Goal: Transaction & Acquisition: Obtain resource

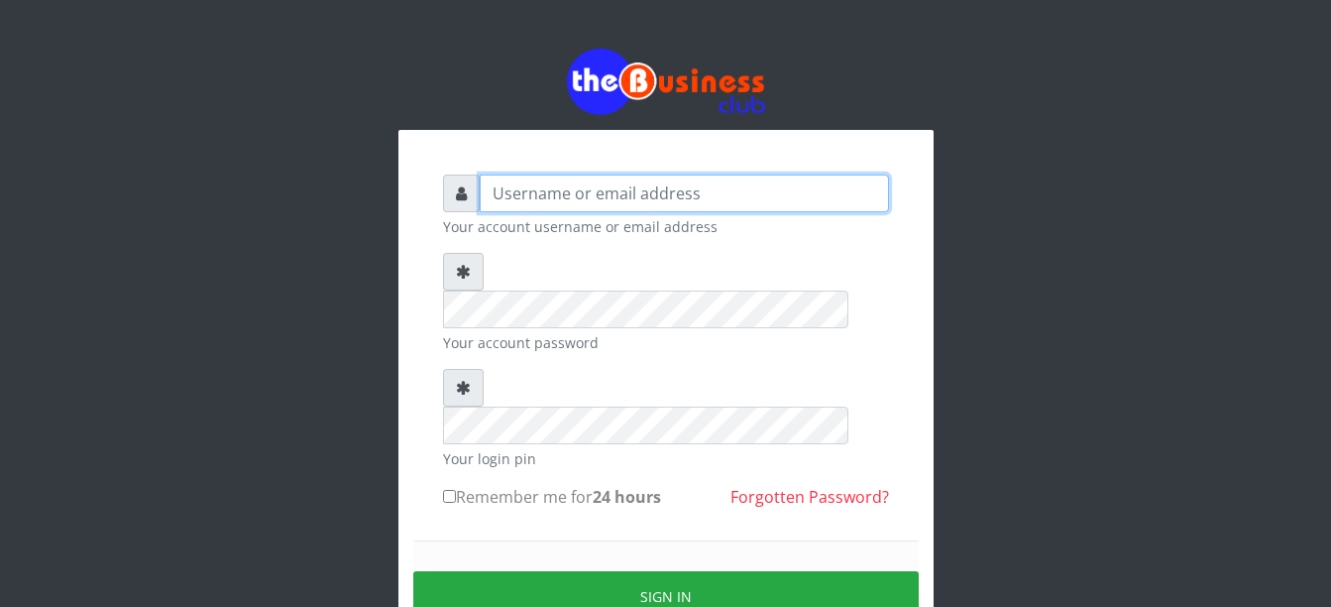
type input "Busybrain2"
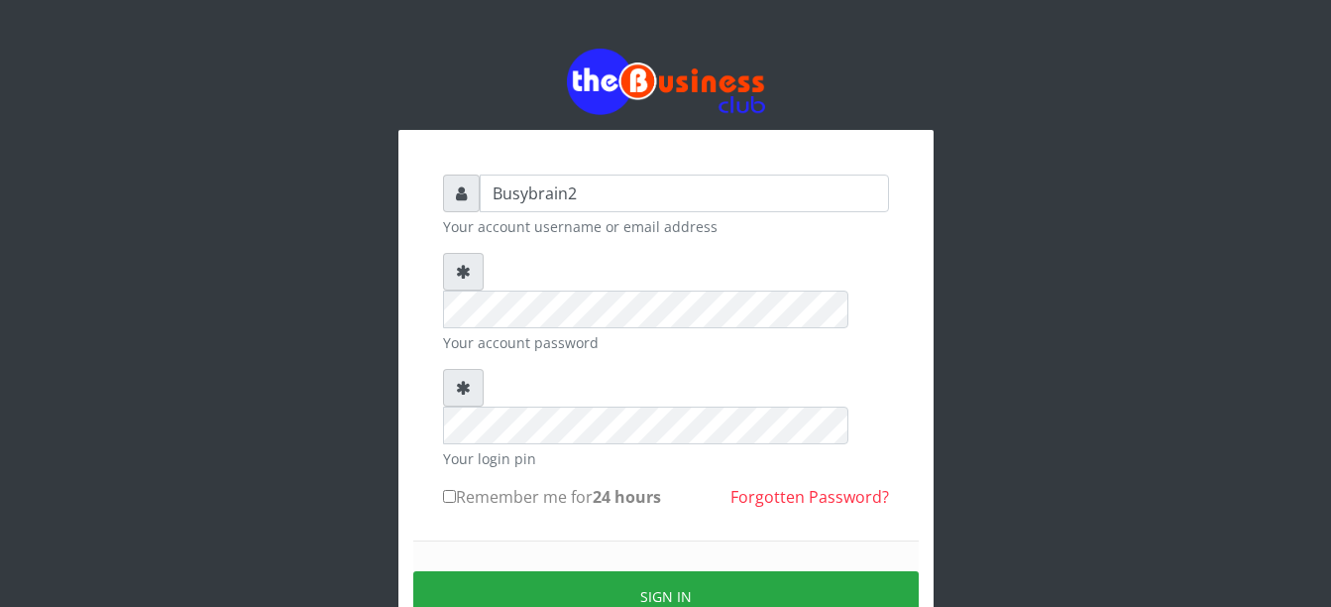
click at [422, 63] on div at bounding box center [665, 82] width 535 height 66
click at [965, 243] on div "Busybrain2 Your account username or email address Your account password Your lo…" at bounding box center [666, 391] width 1130 height 783
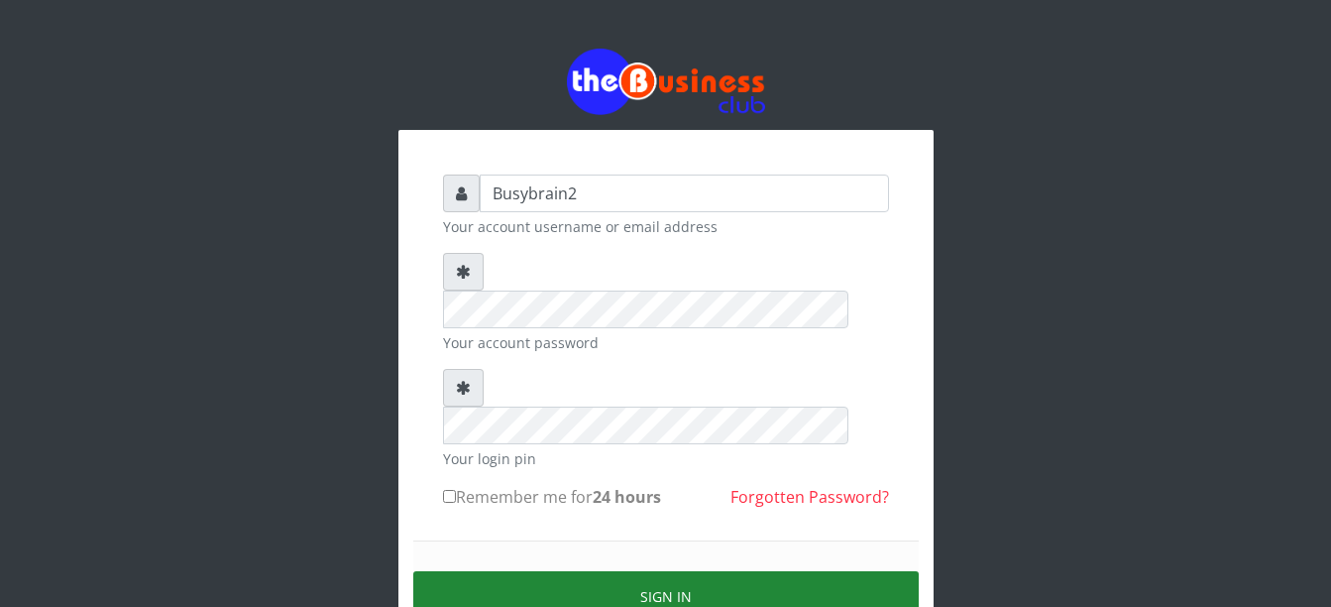
click at [520, 571] on button "Sign in" at bounding box center [665, 596] width 505 height 51
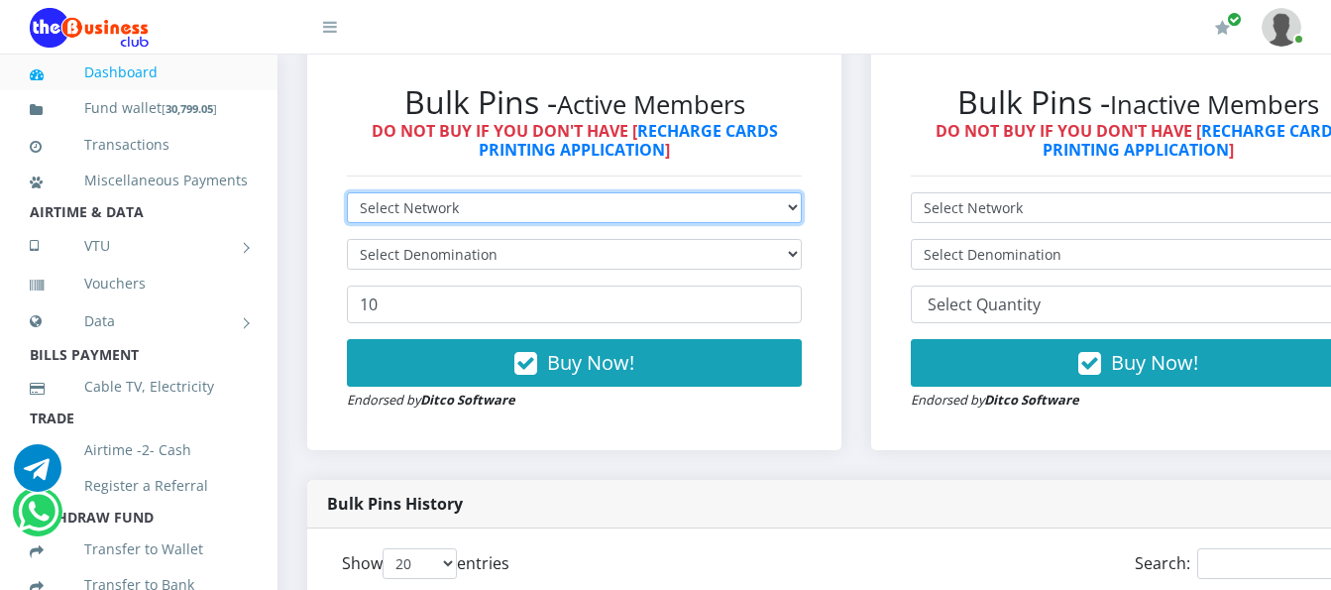
click at [709, 194] on select "Select Network MTN Globacom 9Mobile Airtel" at bounding box center [574, 207] width 455 height 31
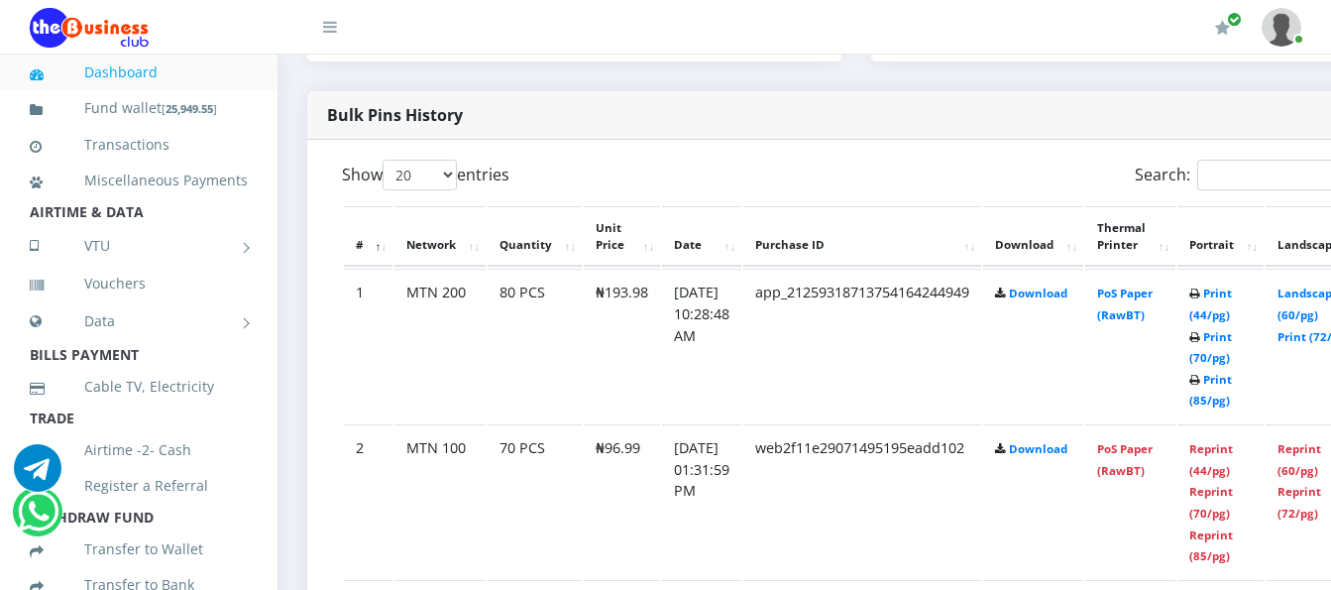
scroll to position [991, 0]
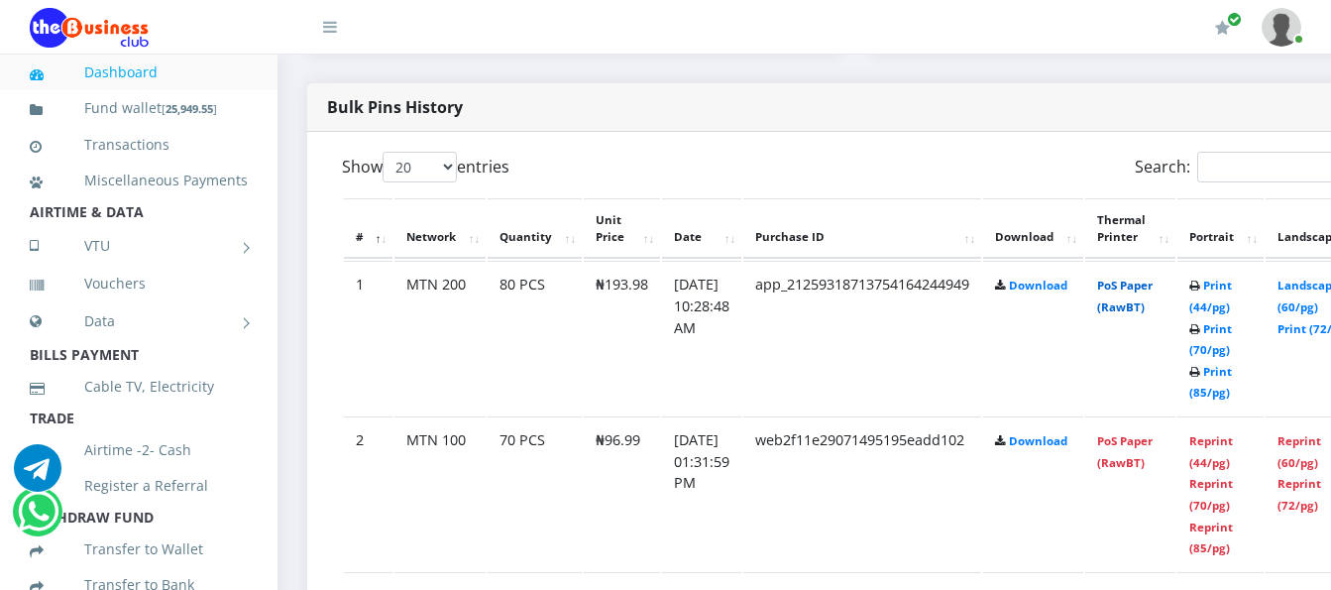
click at [1153, 281] on link "PoS Paper (RawBT)" at bounding box center [1125, 296] width 56 height 37
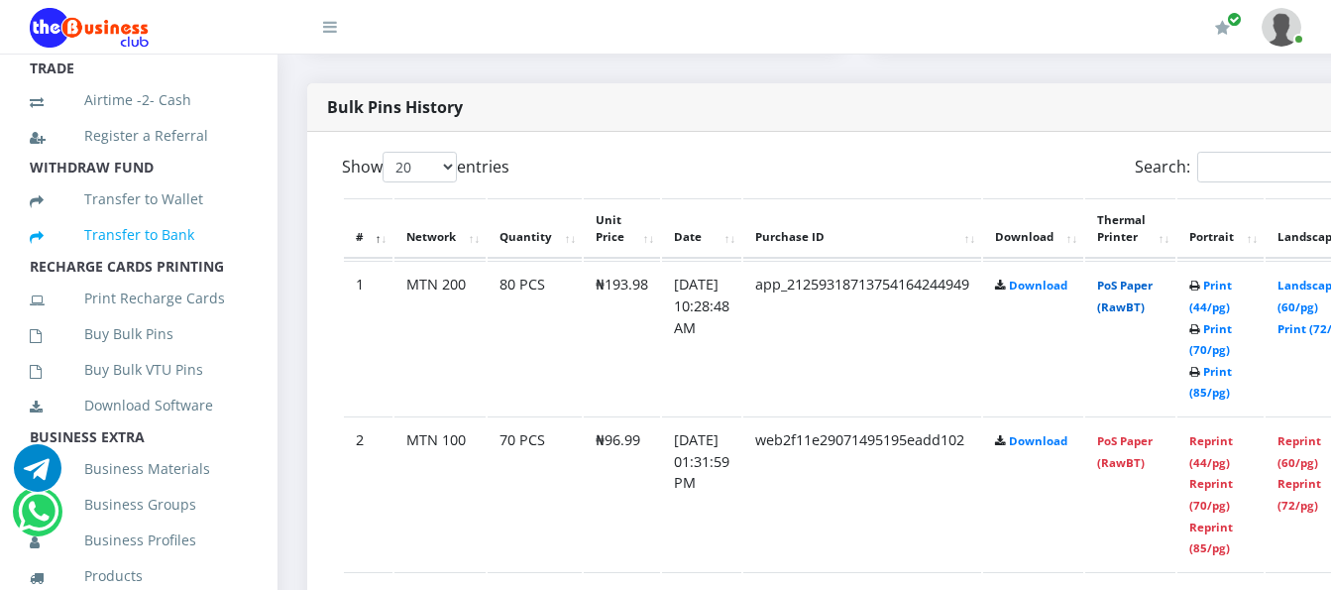
scroll to position [396, 0]
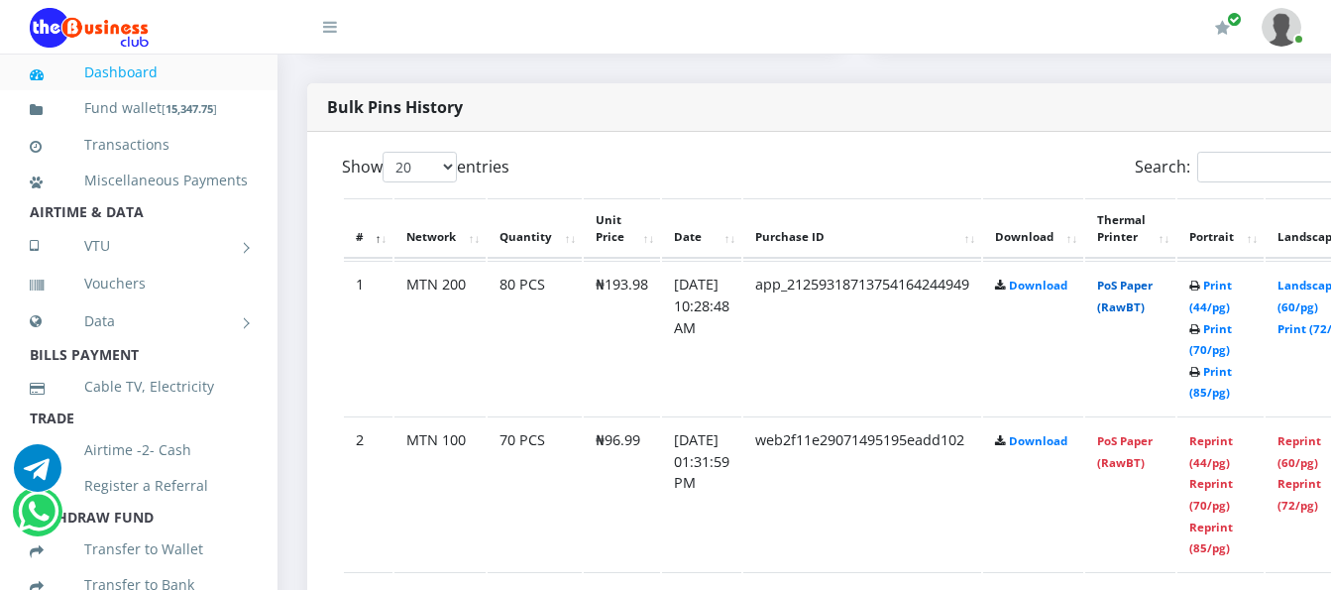
click at [1143, 278] on link "PoS Paper (RawBT)" at bounding box center [1125, 296] width 56 height 37
click at [1232, 332] on link "Print (70/pg)" at bounding box center [1210, 339] width 43 height 37
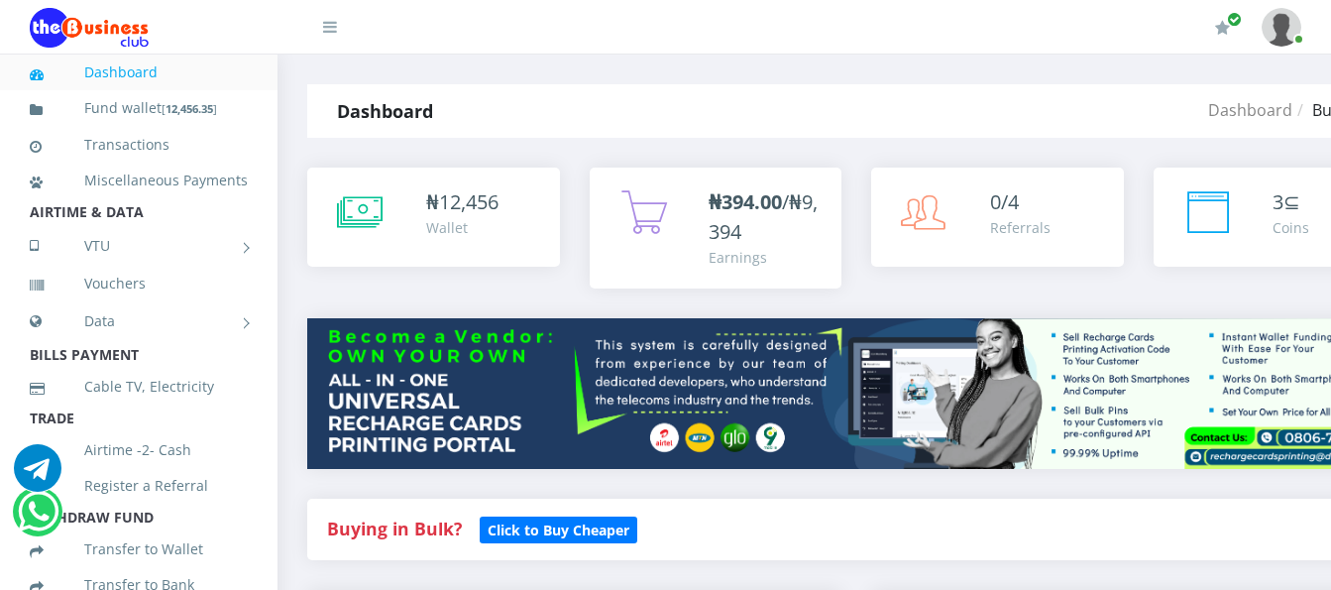
click at [412, 125] on h1 "Dashboard" at bounding box center [385, 111] width 96 height 30
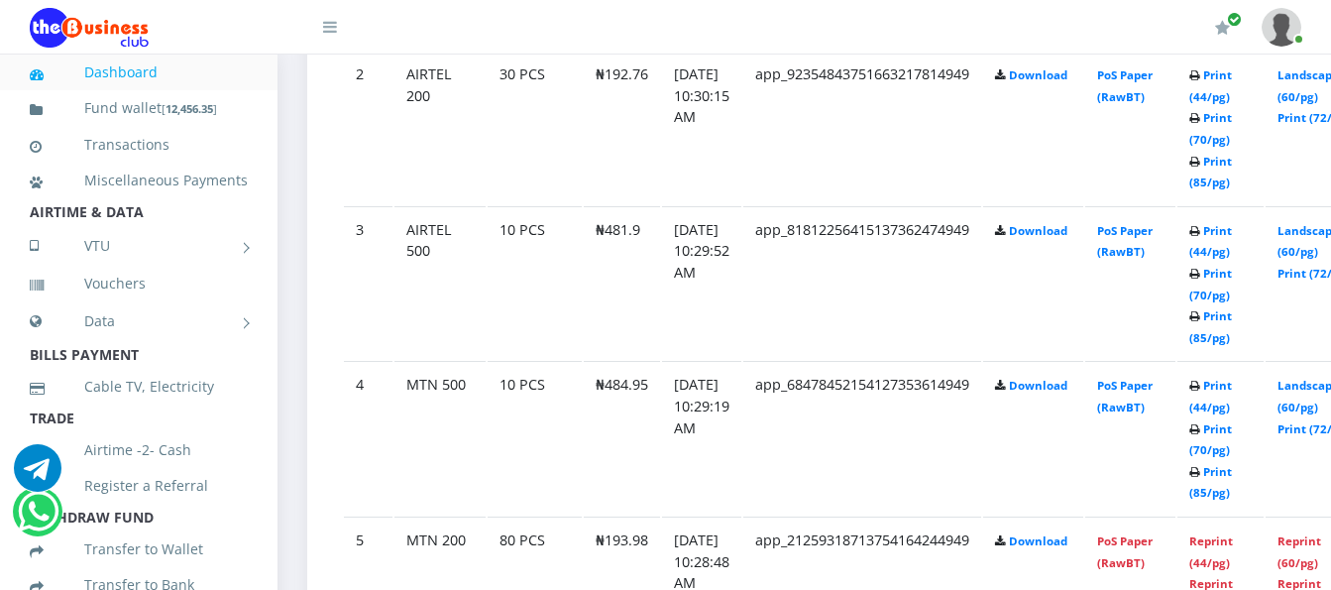
scroll to position [1388, 0]
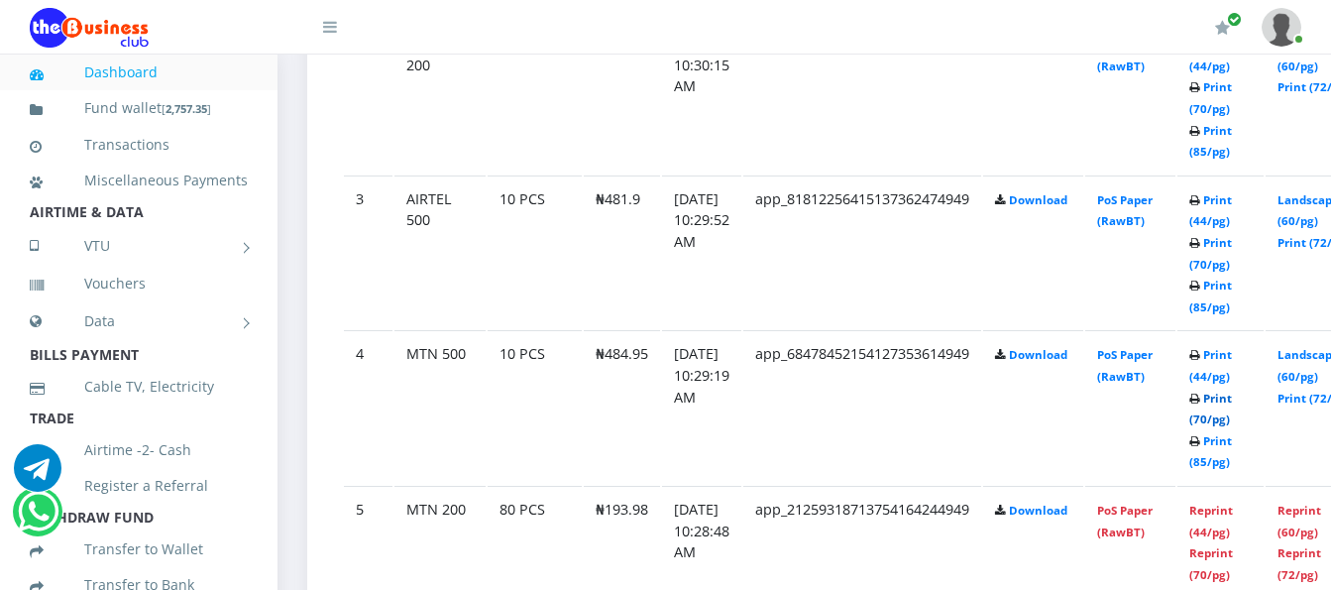
click at [1232, 391] on link "Print (70/pg)" at bounding box center [1210, 409] width 43 height 37
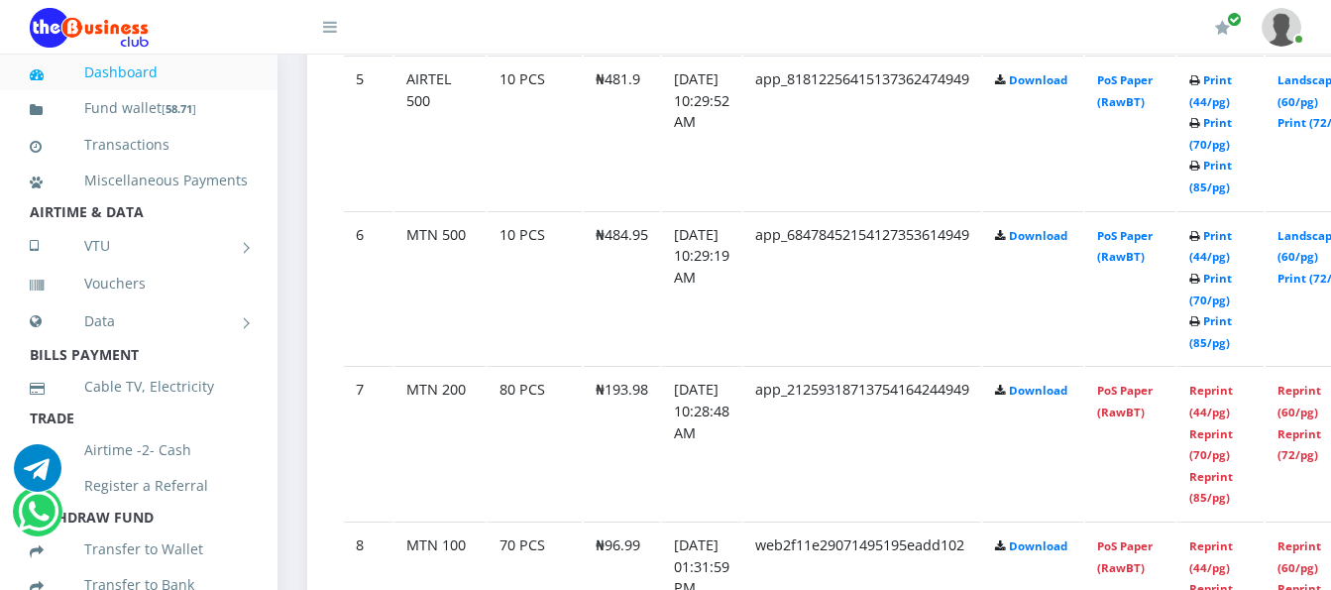
scroll to position [1784, 0]
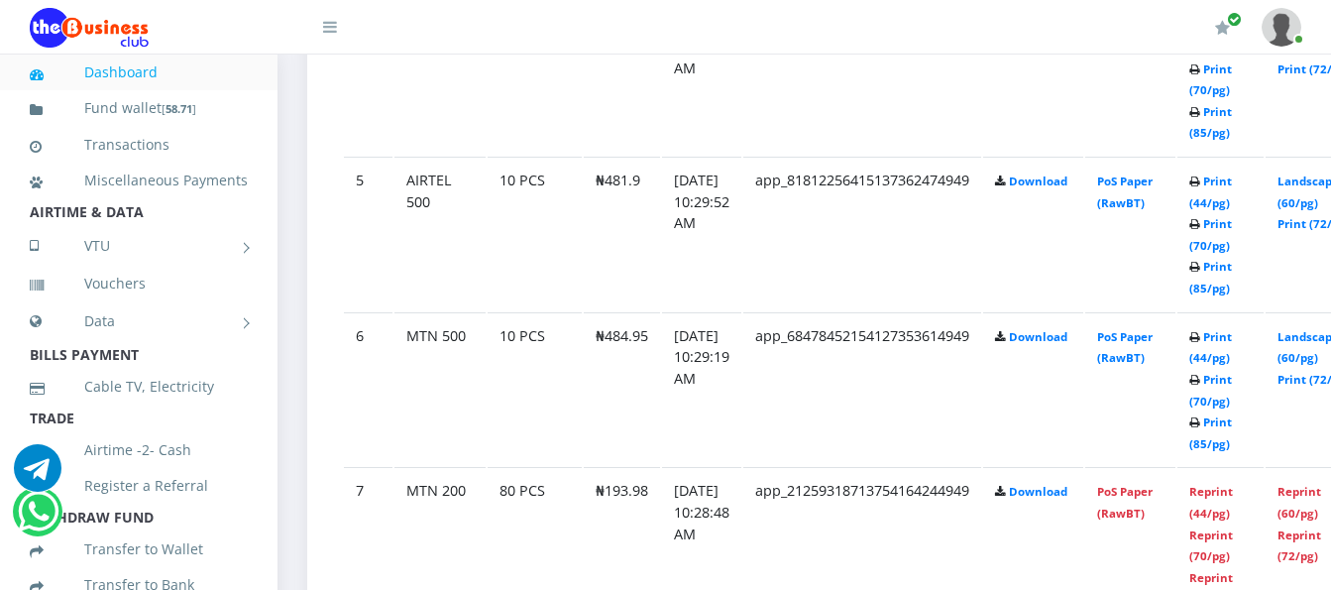
scroll to position [1784, 0]
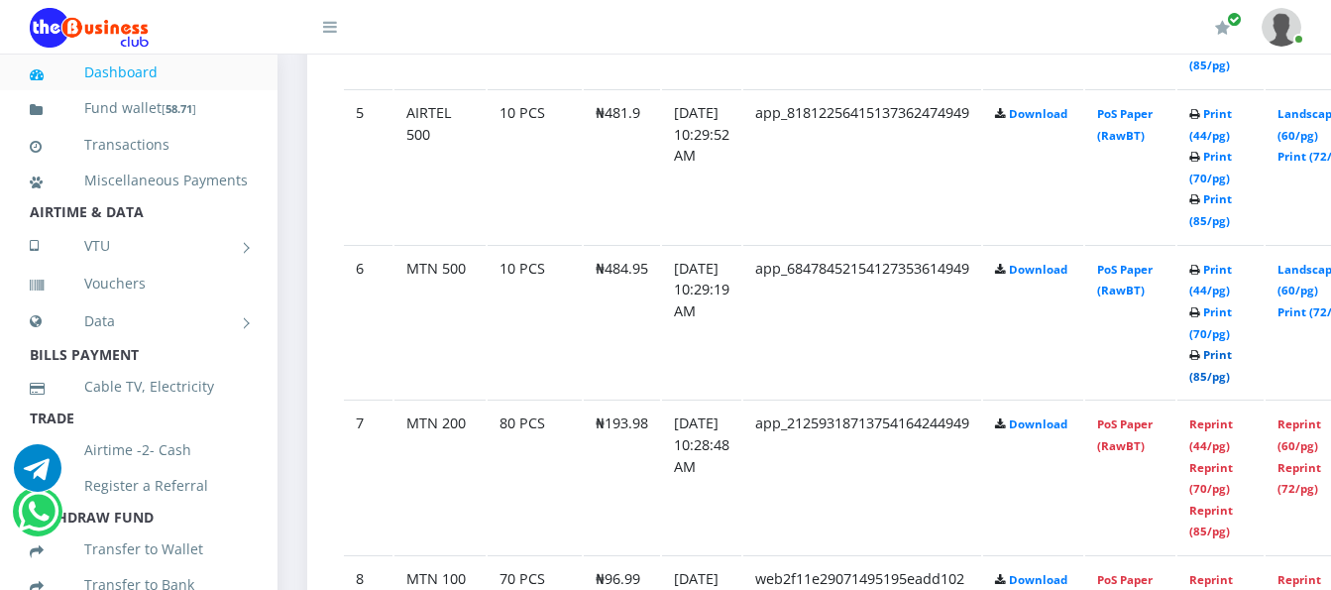
click at [1232, 347] on link "Print (85/pg)" at bounding box center [1210, 365] width 43 height 37
click at [1232, 354] on link "Print (85/pg)" at bounding box center [1210, 365] width 43 height 37
click at [1232, 347] on link "Print (85/pg)" at bounding box center [1210, 365] width 43 height 37
click at [1232, 262] on link "Print (44/pg)" at bounding box center [1210, 280] width 43 height 37
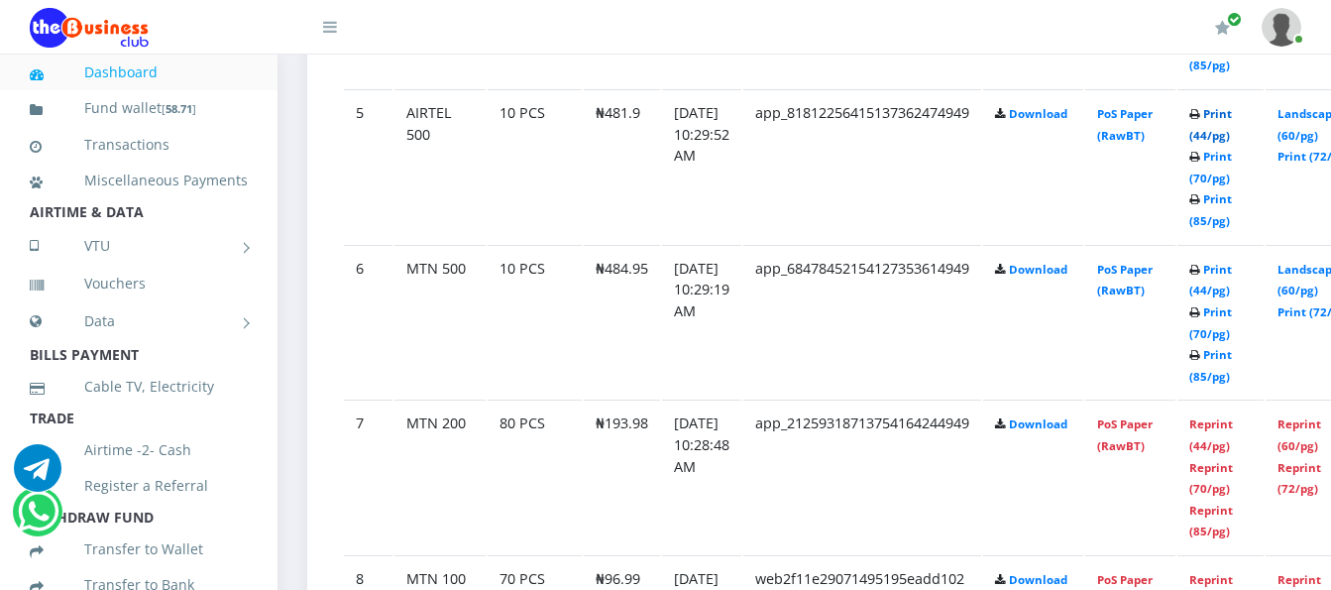
click at [1231, 106] on b "Print (44/pg) Print (70/pg) Print (85/pg)" at bounding box center [1210, 167] width 43 height 122
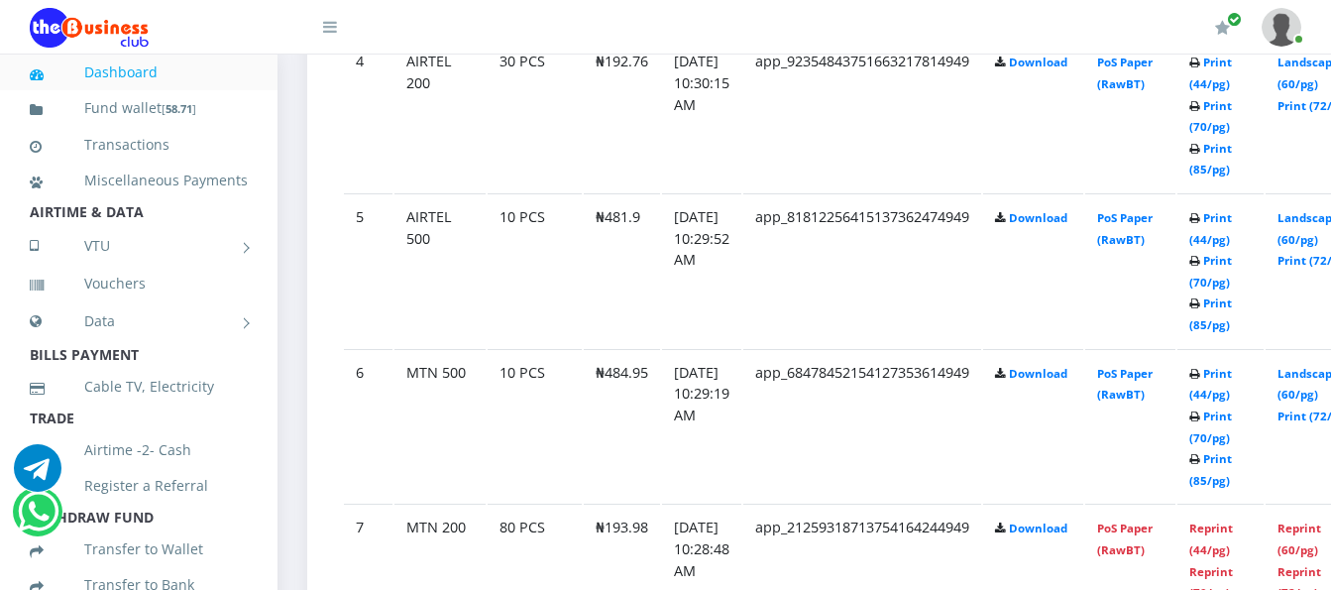
scroll to position [1784, 0]
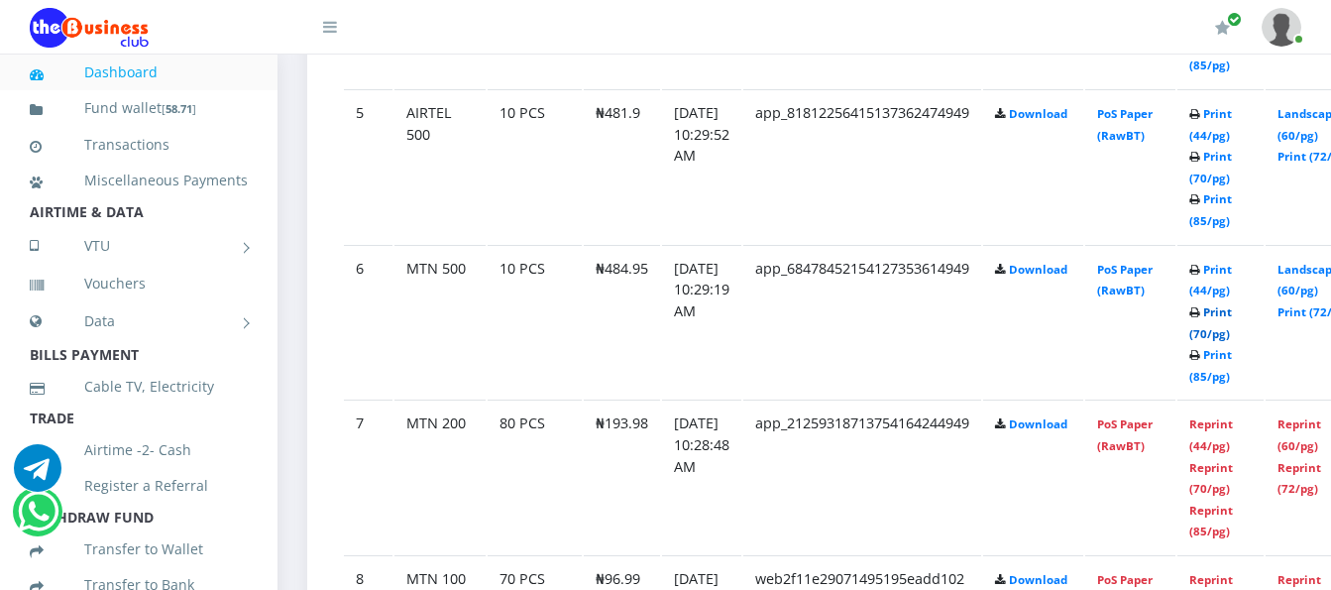
click at [1232, 304] on link "Print (70/pg)" at bounding box center [1210, 322] width 43 height 37
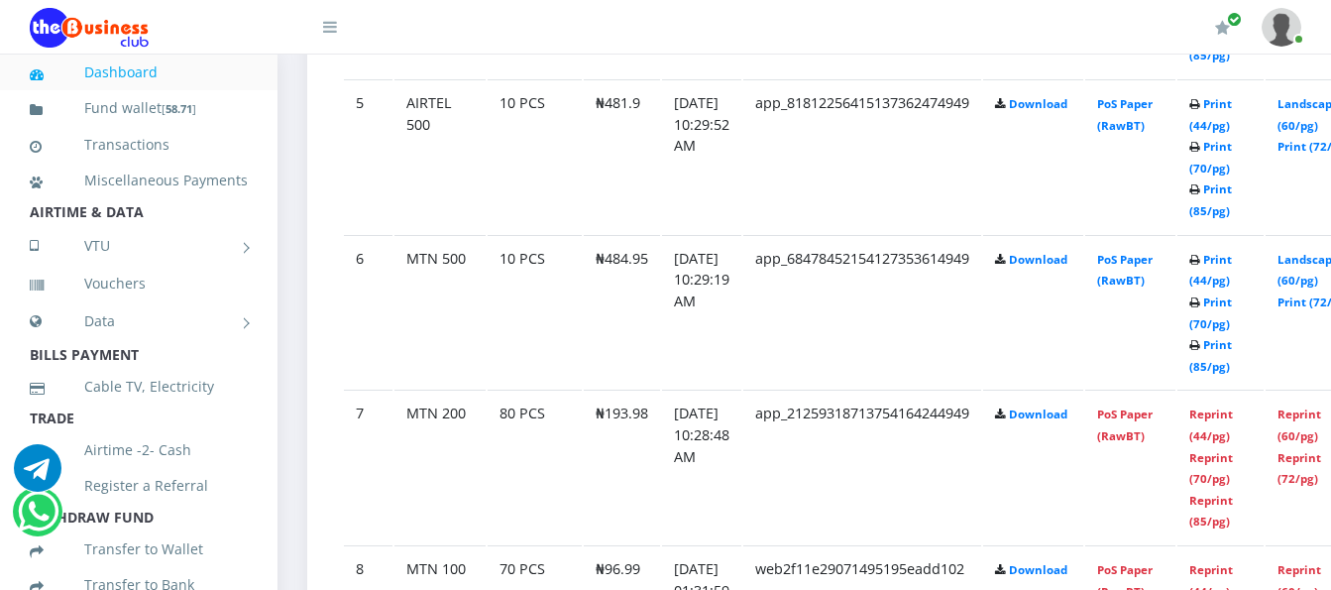
scroll to position [1883, 0]
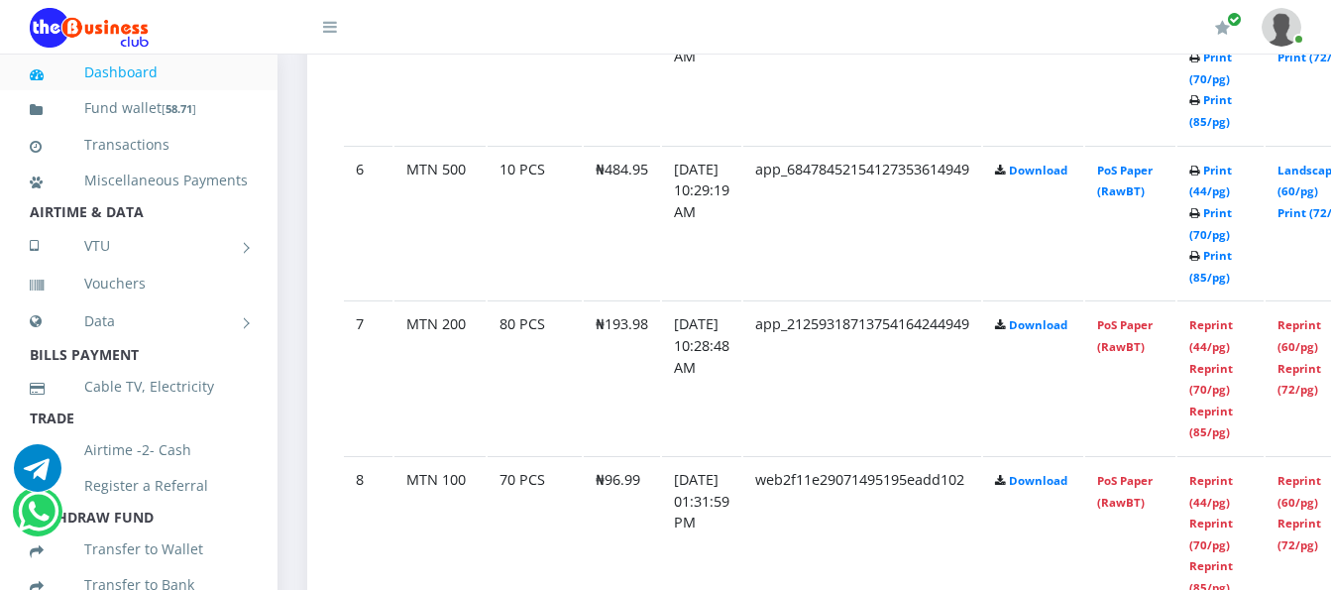
click at [1230, 202] on small "Print (44/pg) Print (70/pg) Print (85/pg)" at bounding box center [1210, 224] width 43 height 122
click at [1200, 251] on icon at bounding box center [1194, 257] width 11 height 12
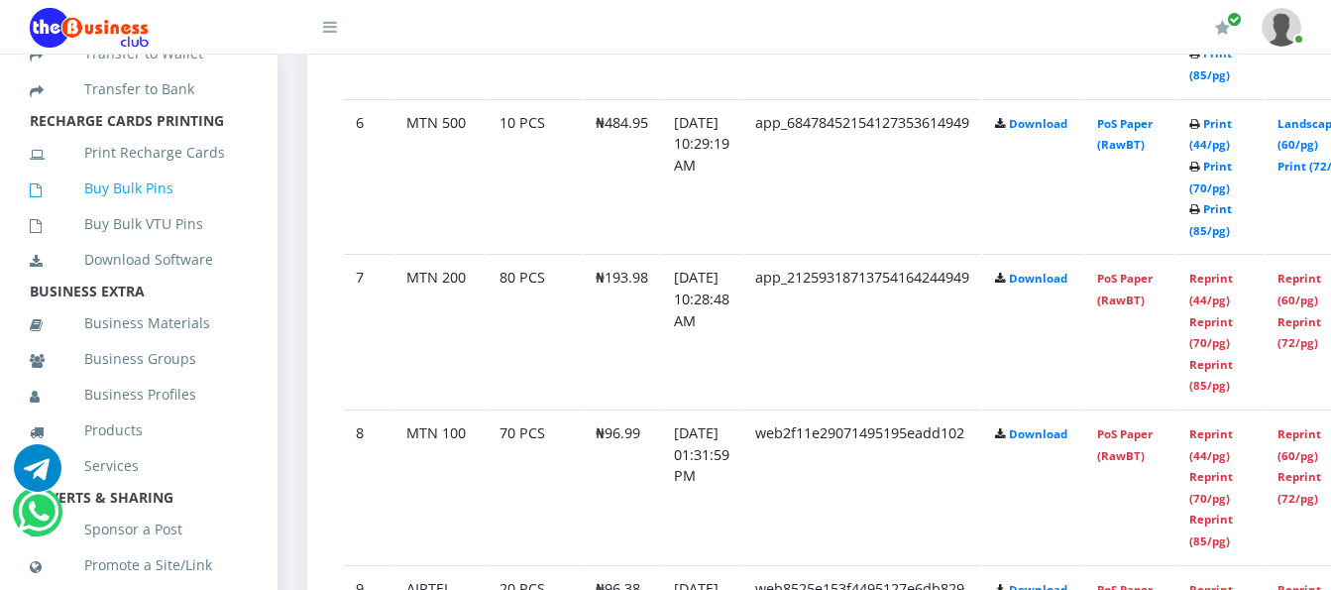
click at [106, 211] on link "Buy Bulk Pins" at bounding box center [139, 189] width 218 height 46
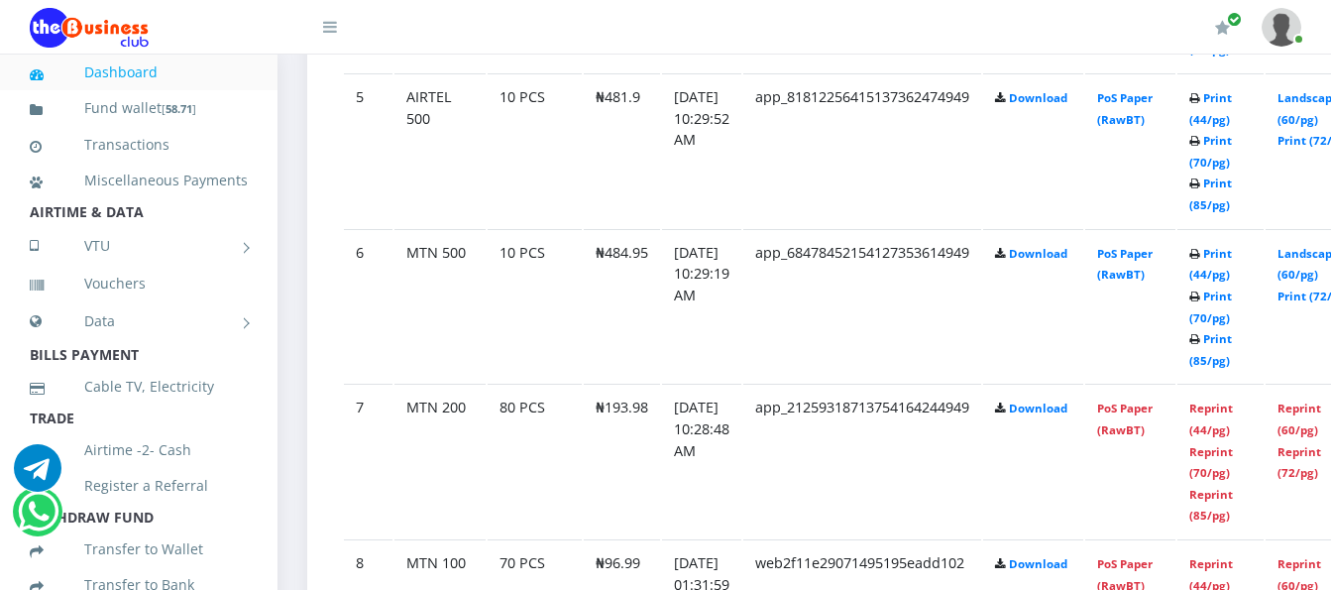
scroll to position [1803, 0]
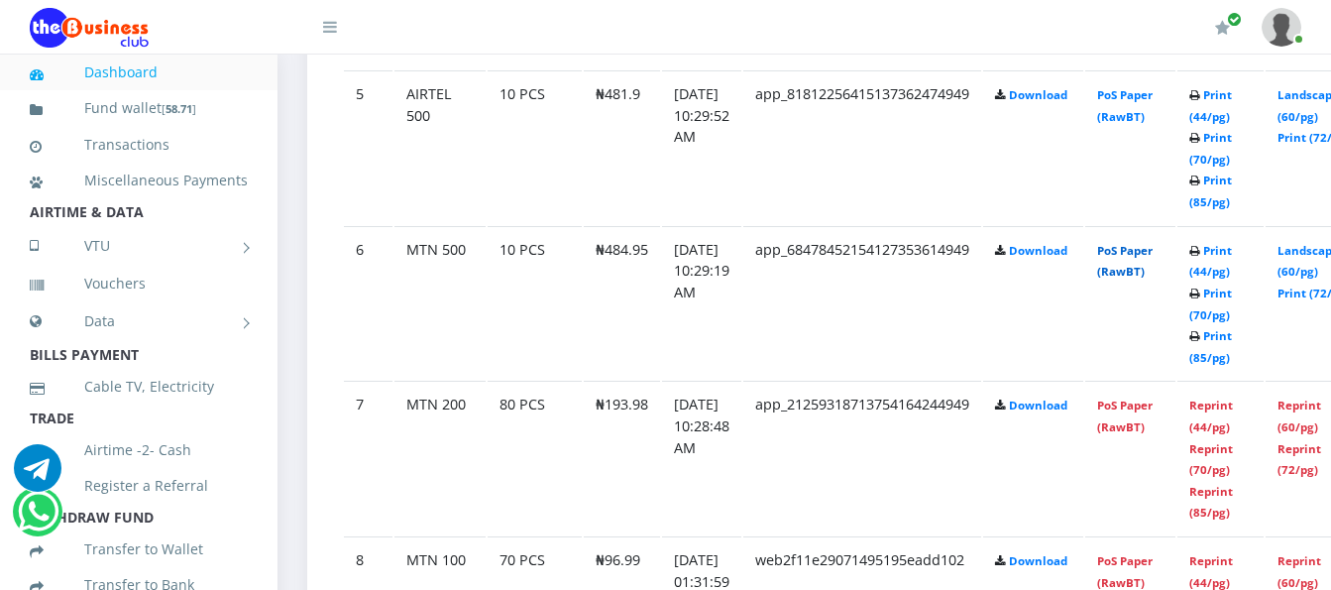
click at [1153, 243] on link "PoS Paper (RawBT)" at bounding box center [1125, 261] width 56 height 37
click at [1232, 130] on link "Print (70/pg)" at bounding box center [1210, 148] width 43 height 37
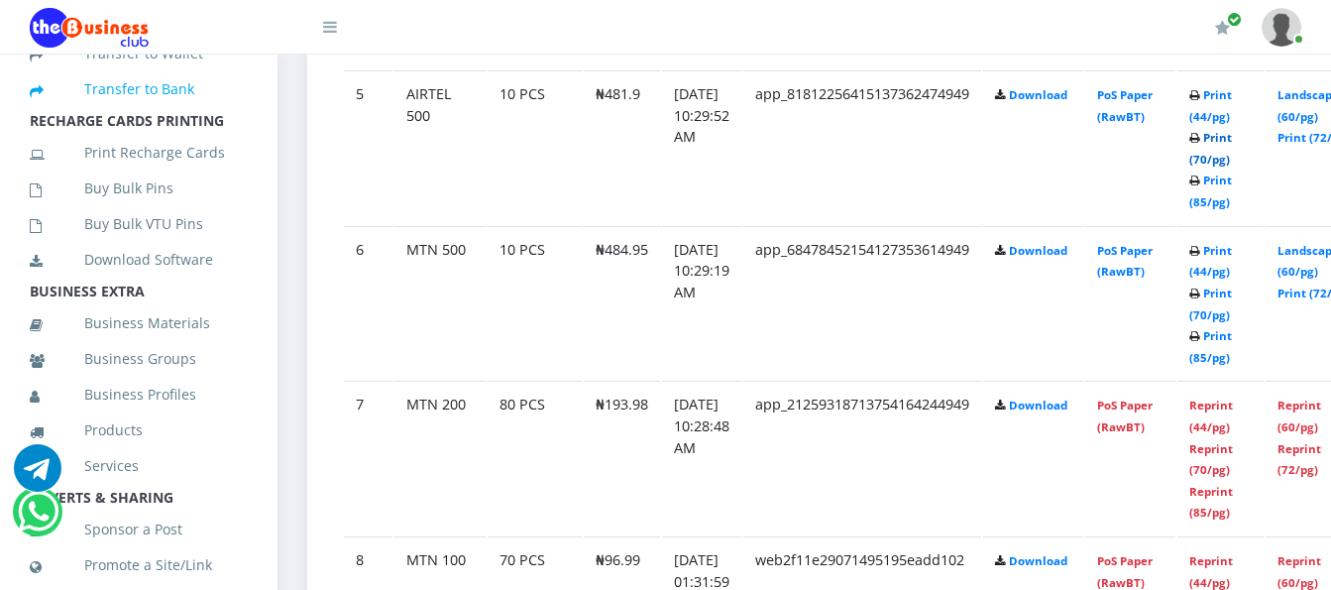
scroll to position [595, 0]
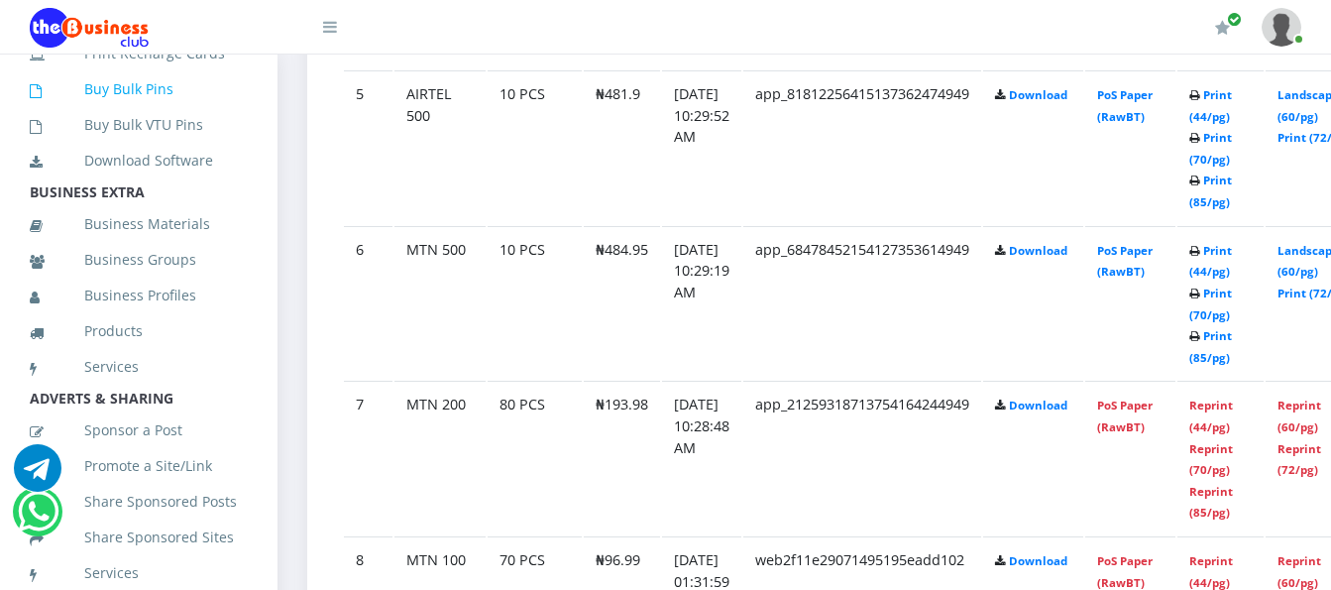
click at [170, 112] on link "Buy Bulk Pins" at bounding box center [139, 89] width 218 height 46
click at [175, 112] on link "Buy Bulk Pins" at bounding box center [139, 89] width 218 height 46
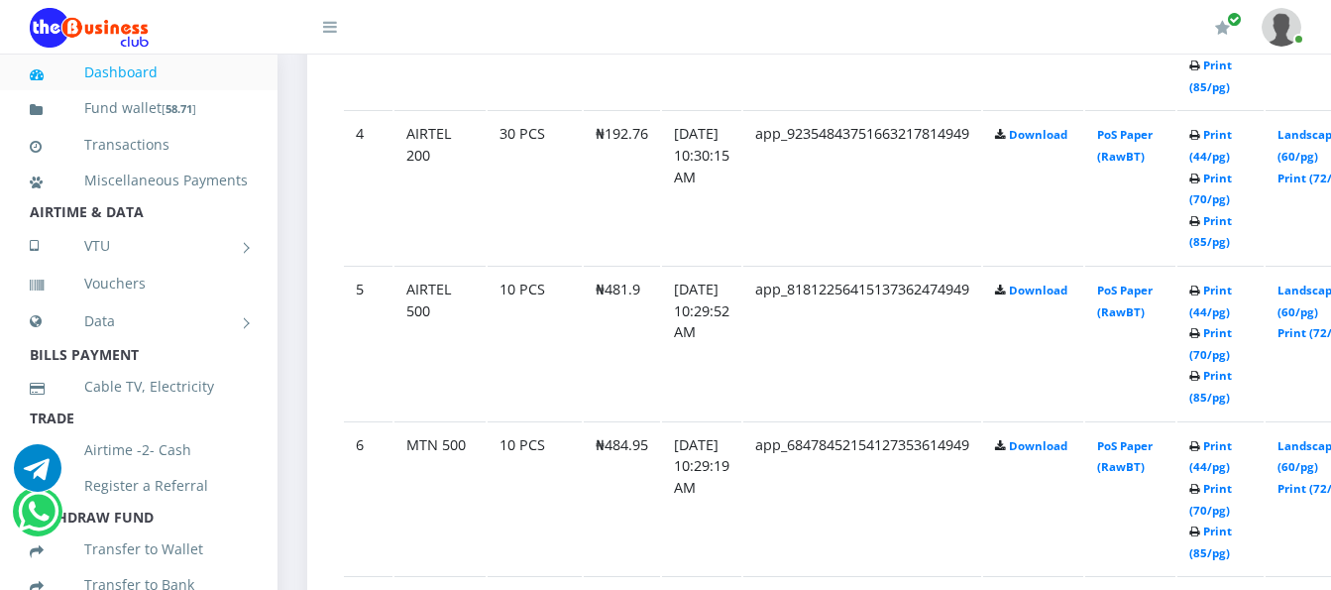
scroll to position [1605, 0]
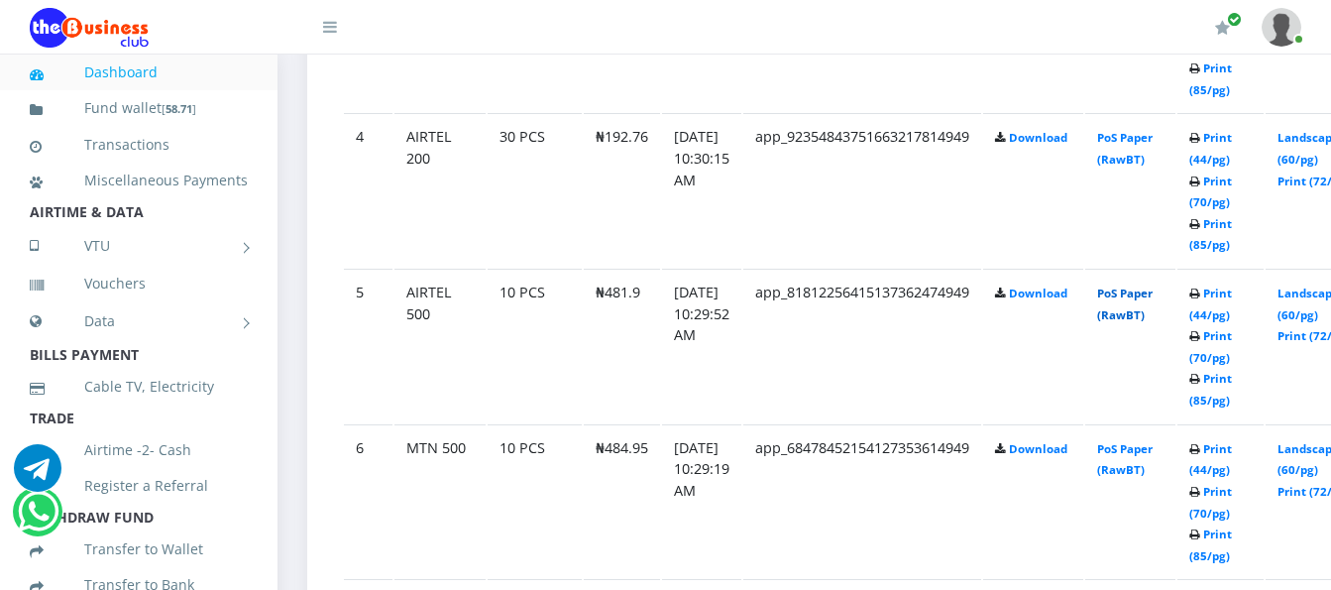
click at [1142, 296] on link "PoS Paper (RawBT)" at bounding box center [1125, 303] width 56 height 37
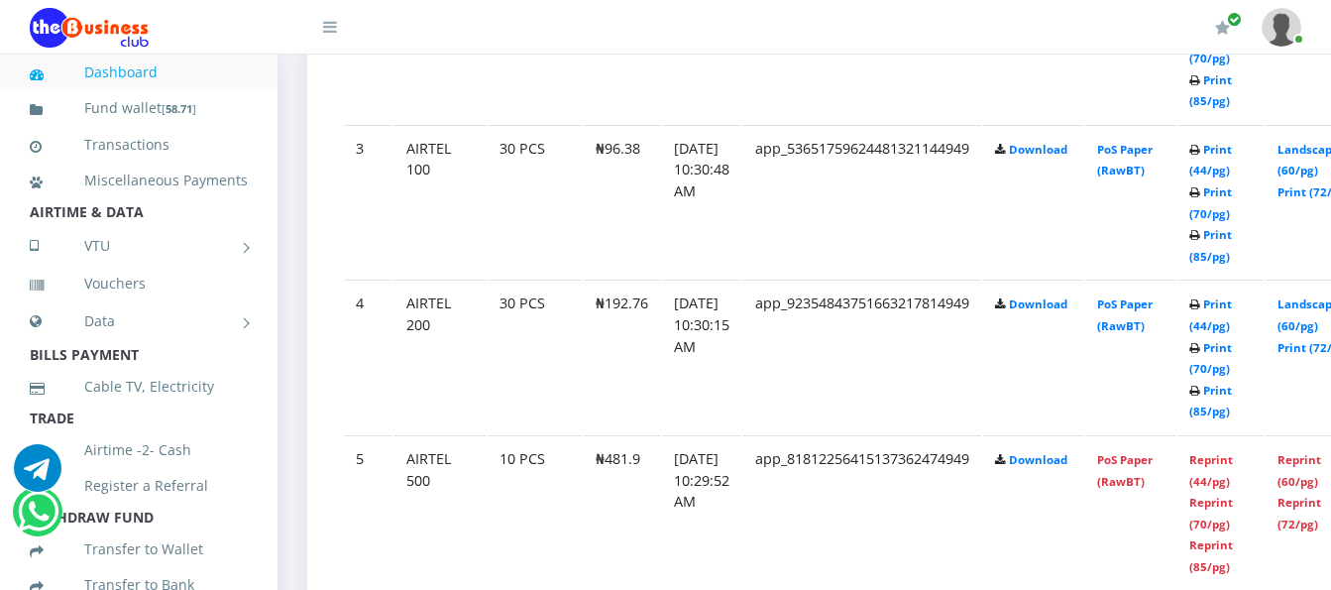
scroll to position [1487, 0]
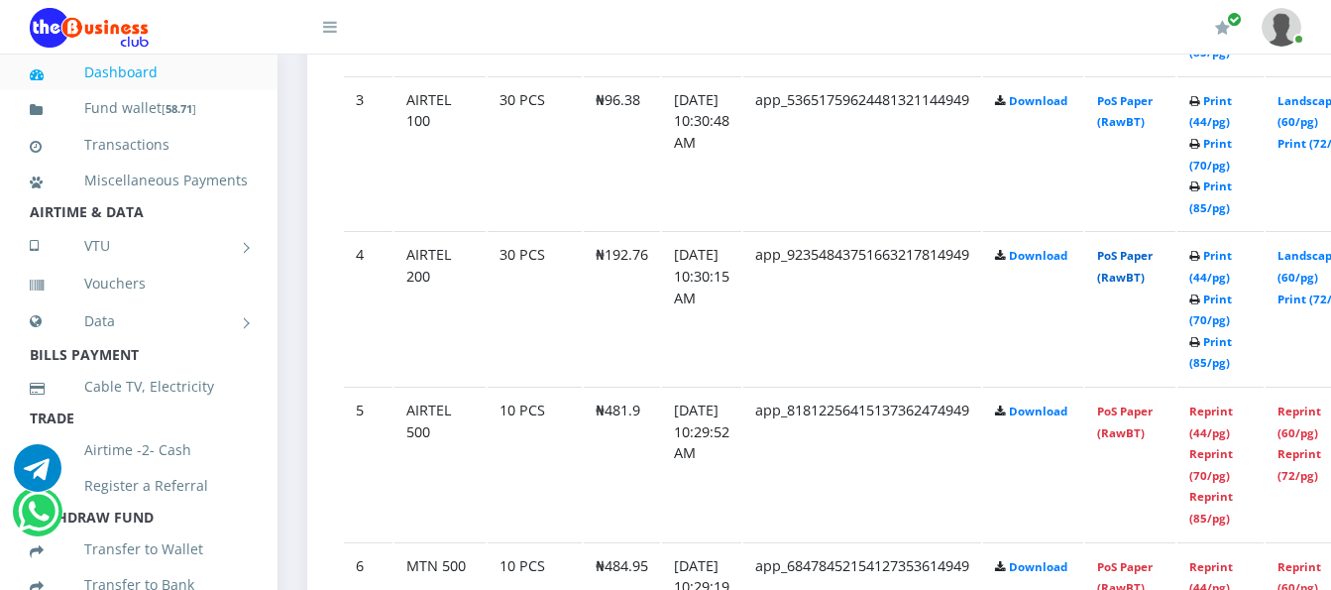
click at [1153, 248] on link "PoS Paper (RawBT)" at bounding box center [1125, 266] width 56 height 37
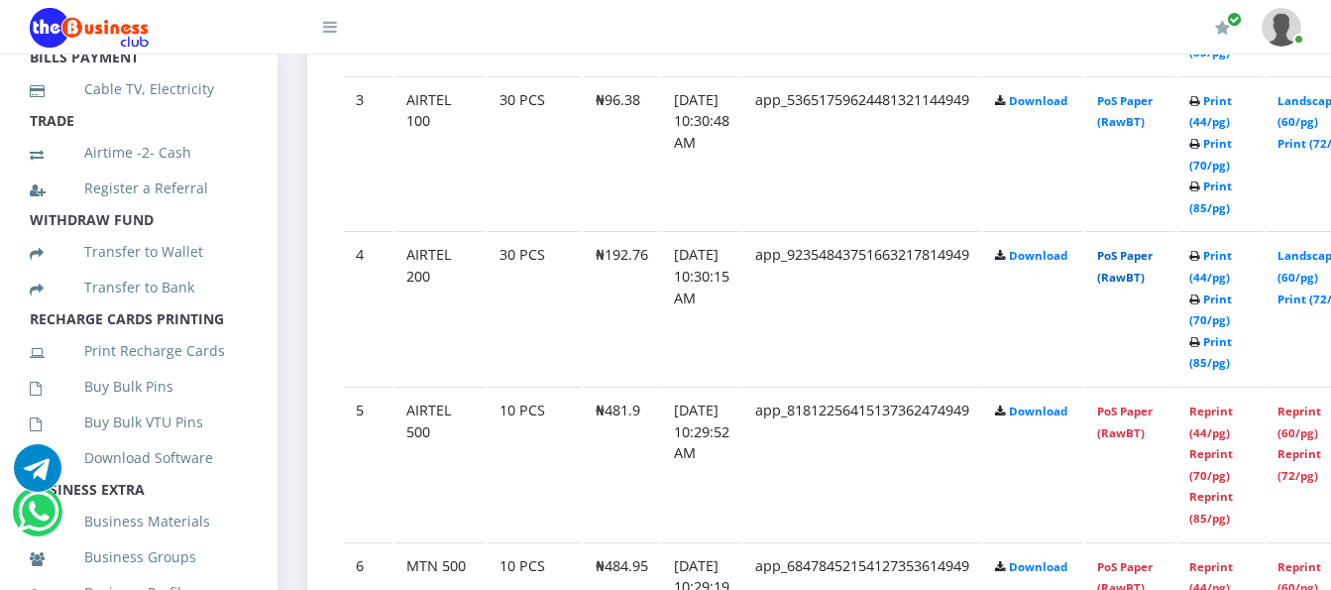
scroll to position [396, 0]
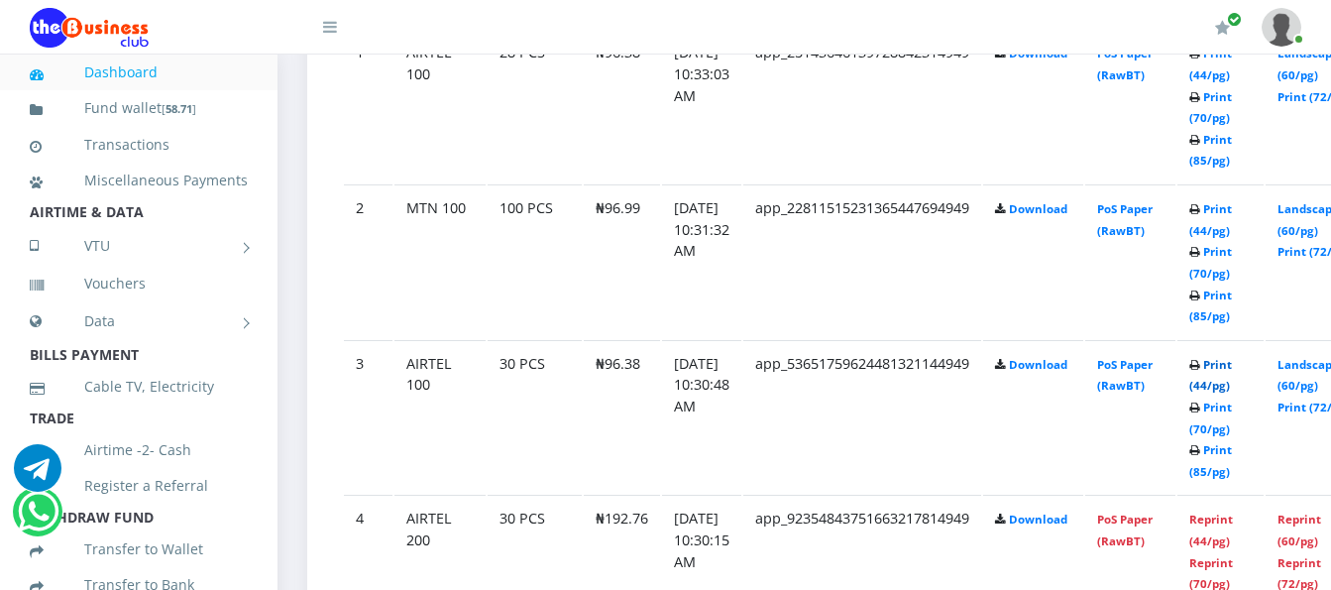
click at [1232, 362] on link "Print (44/pg)" at bounding box center [1210, 375] width 43 height 37
click at [1153, 368] on link "PoS Paper (RawBT)" at bounding box center [1125, 375] width 56 height 37
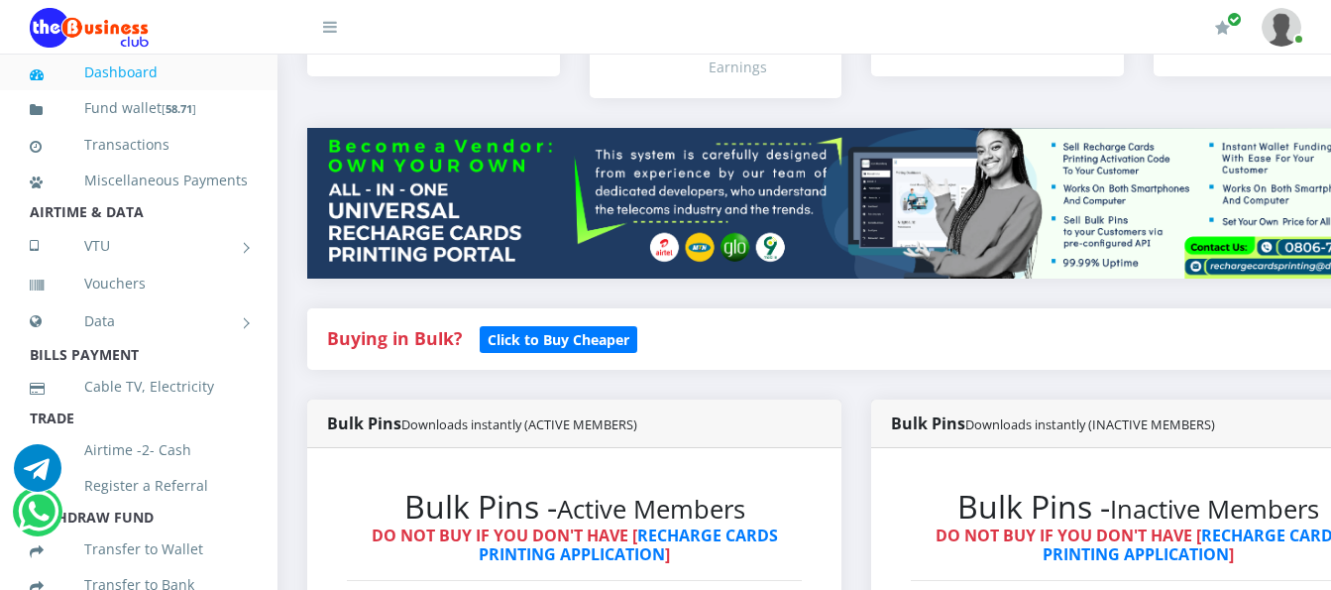
scroll to position [297, 0]
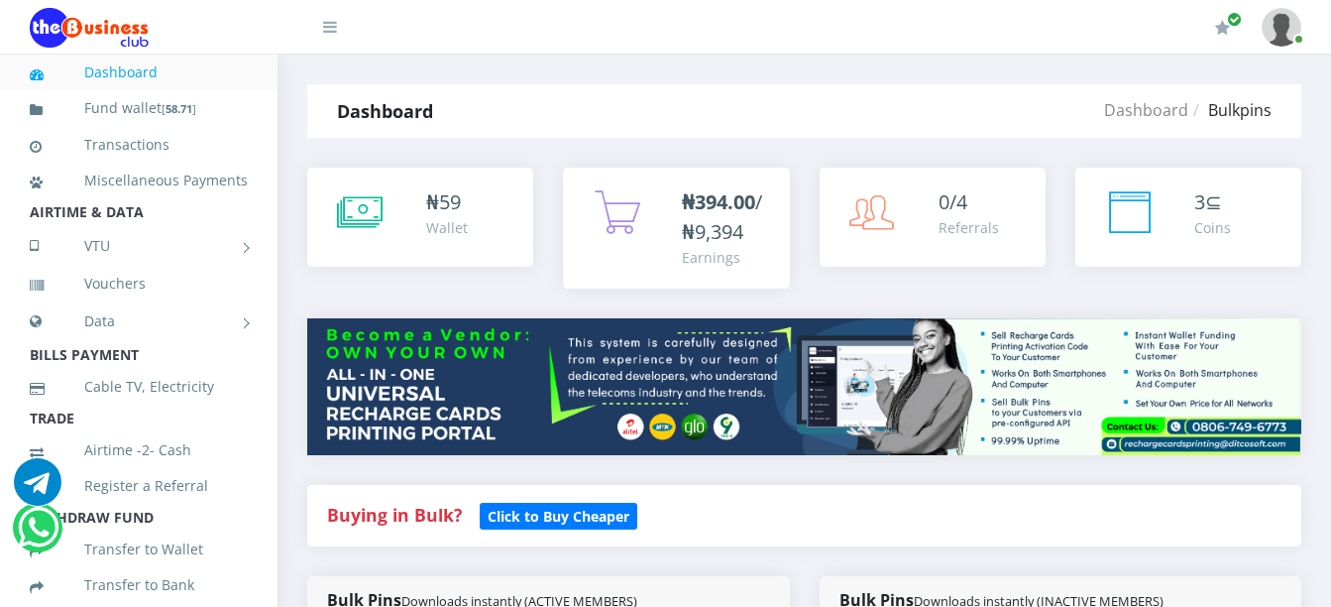
scroll to position [1330, 0]
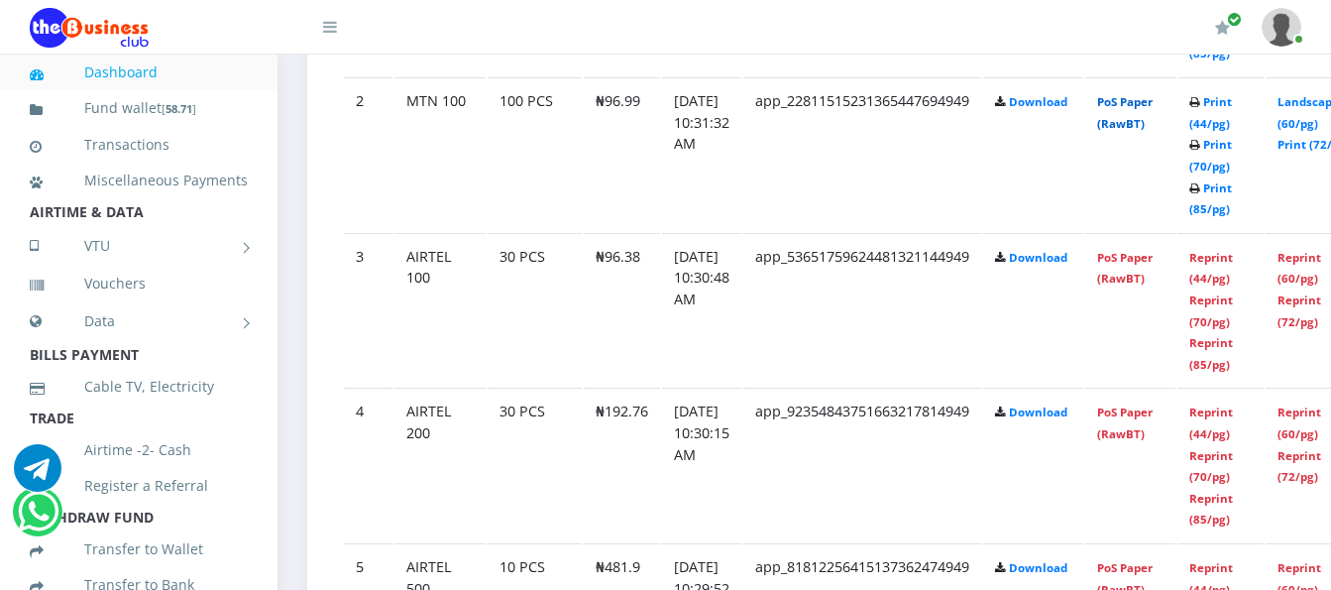
click at [1144, 94] on link "PoS Paper (RawBT)" at bounding box center [1125, 112] width 56 height 37
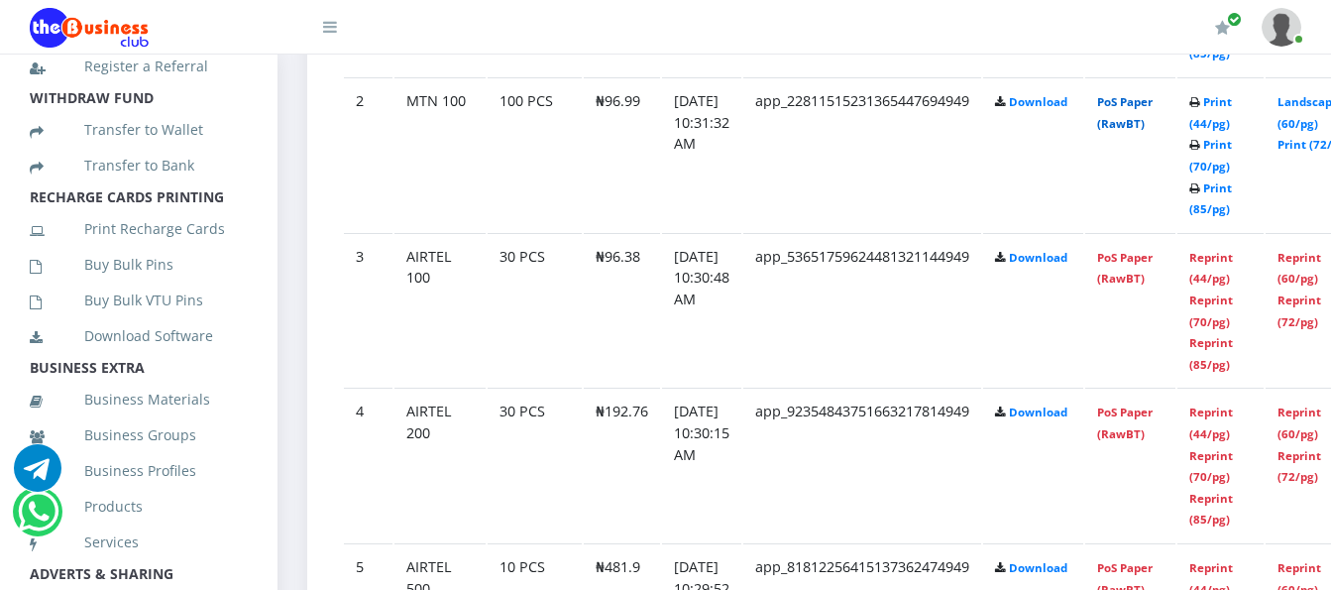
scroll to position [496, 0]
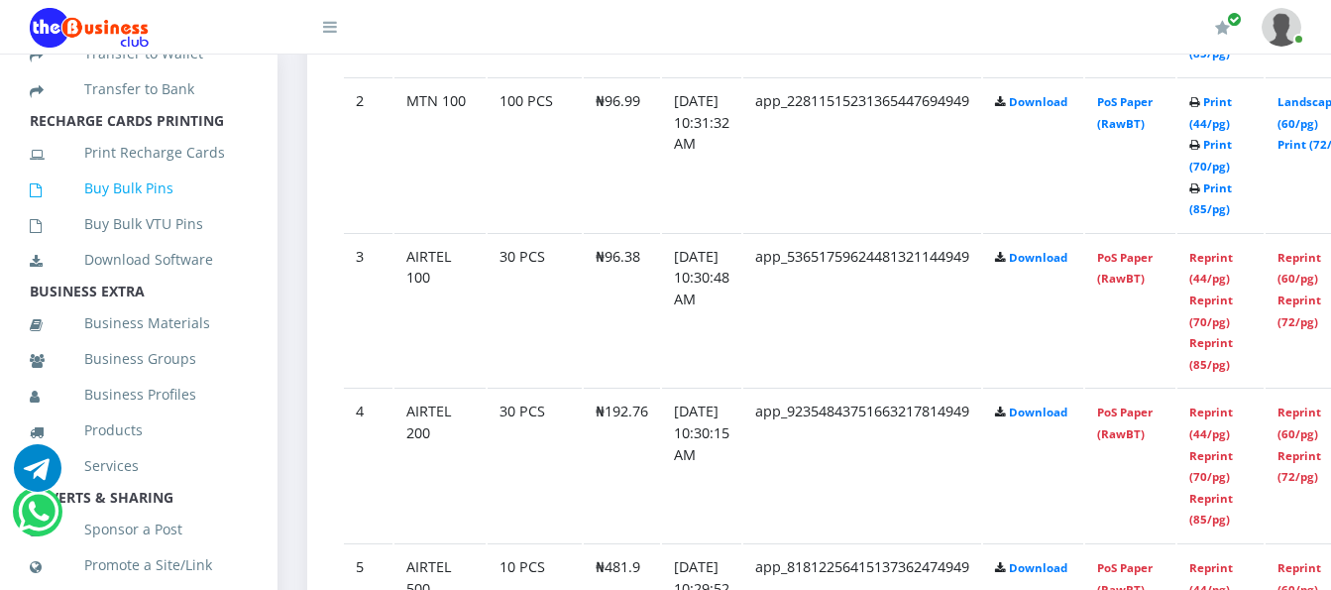
click at [141, 211] on link "Buy Bulk Pins" at bounding box center [139, 189] width 218 height 46
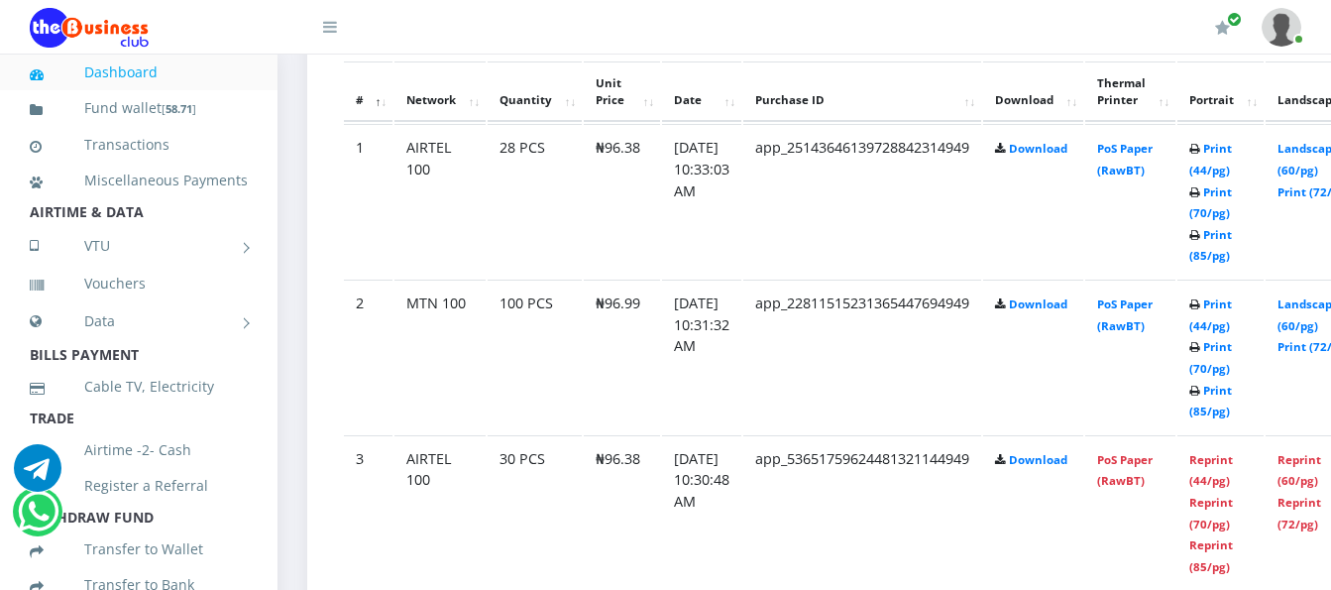
scroll to position [1033, 0]
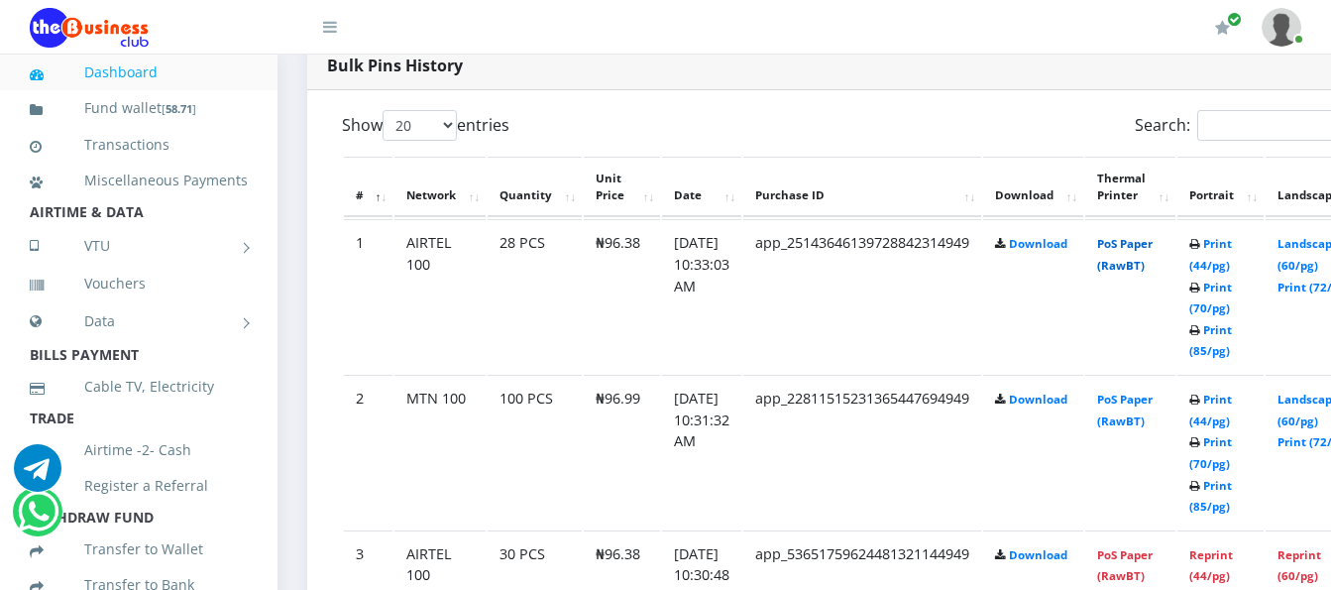
click at [1152, 245] on link "PoS Paper (RawBT)" at bounding box center [1125, 254] width 56 height 37
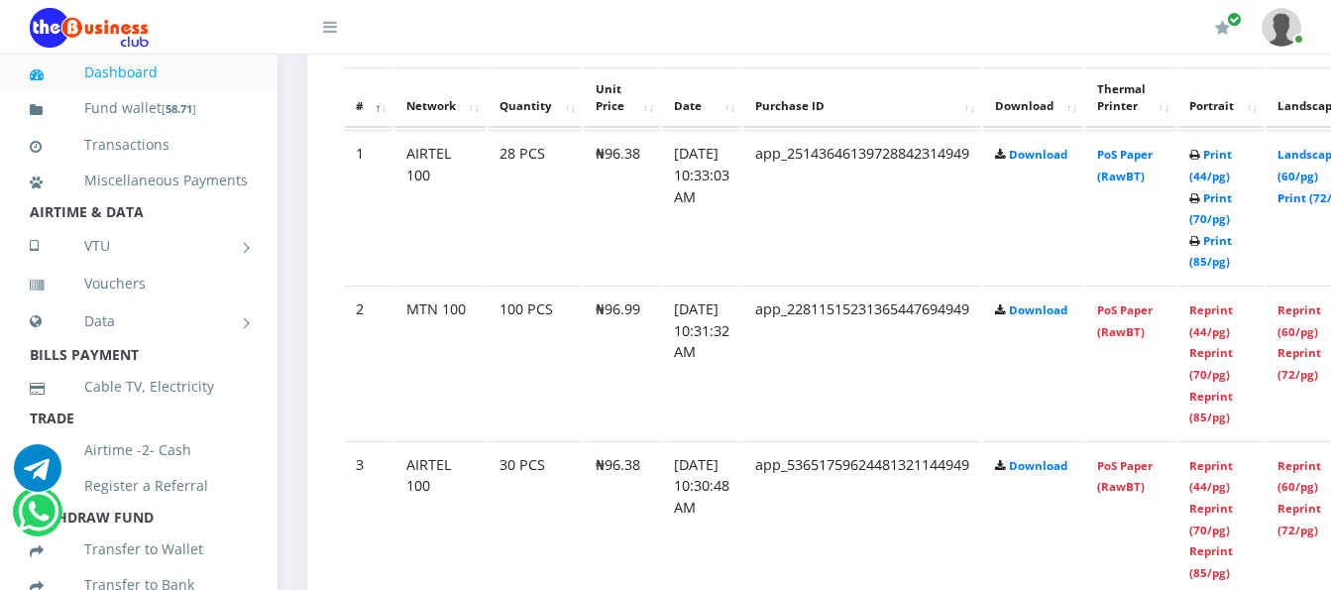
scroll to position [1189, 0]
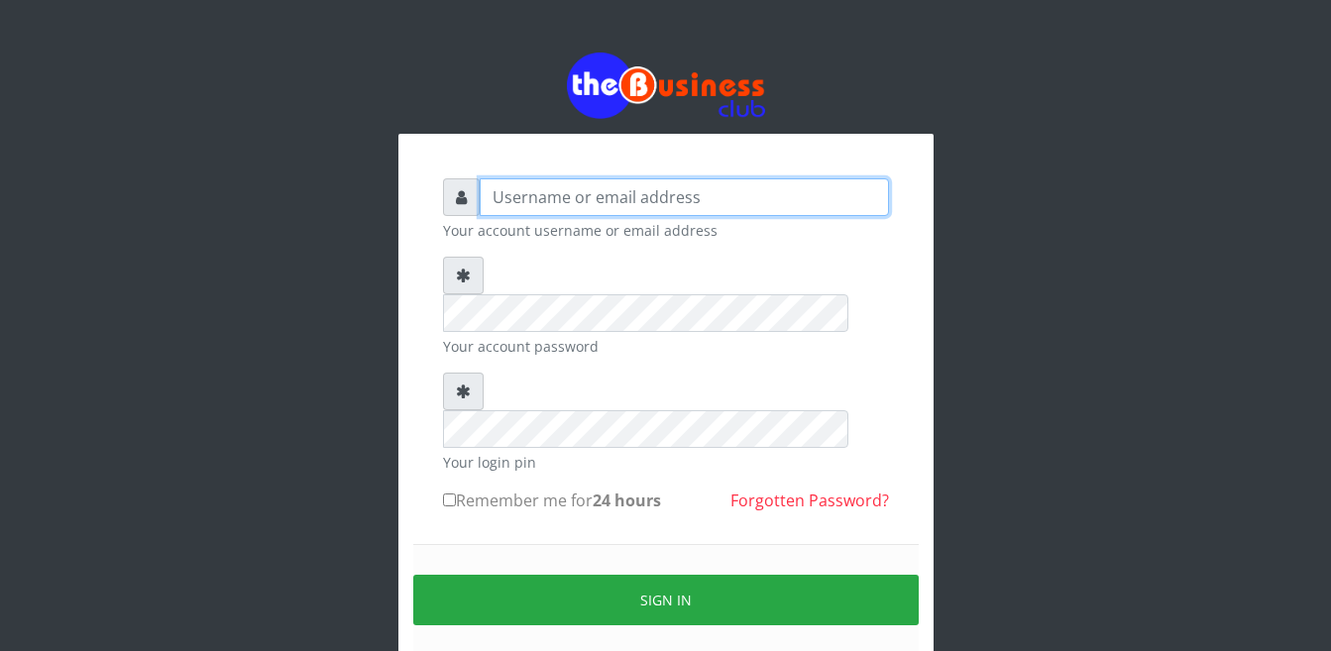
type input "Busybrain2"
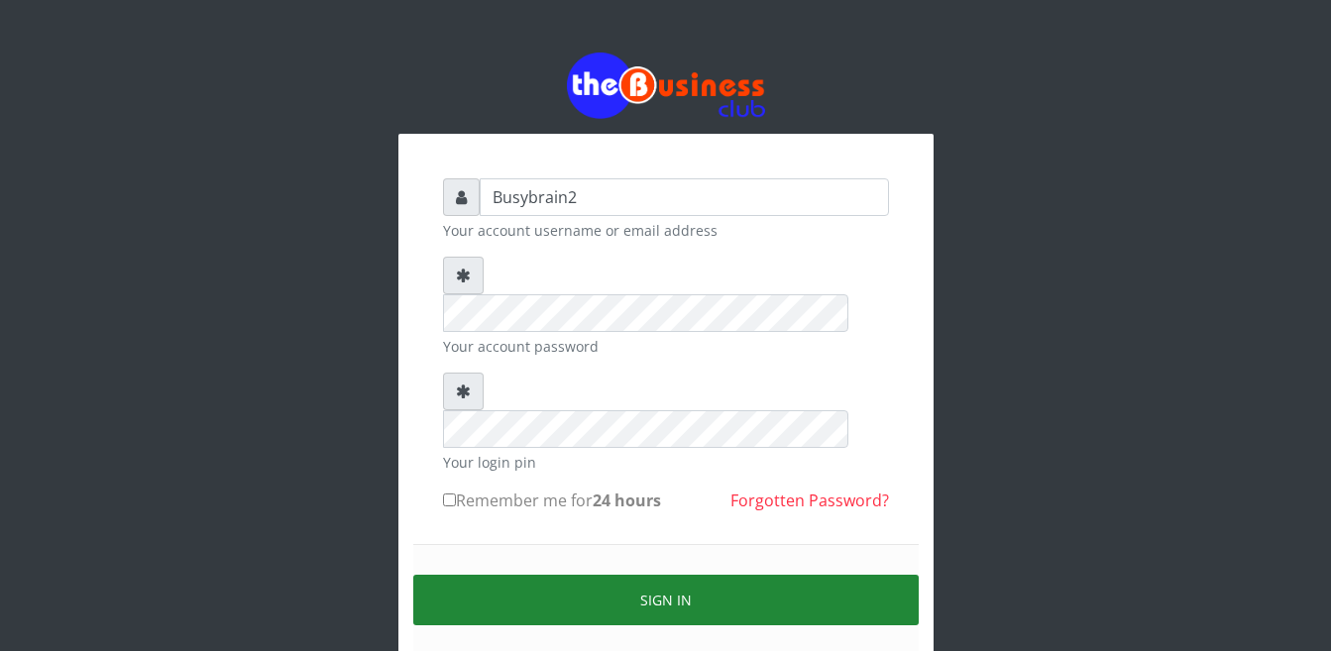
click at [568, 575] on button "Sign in" at bounding box center [665, 600] width 505 height 51
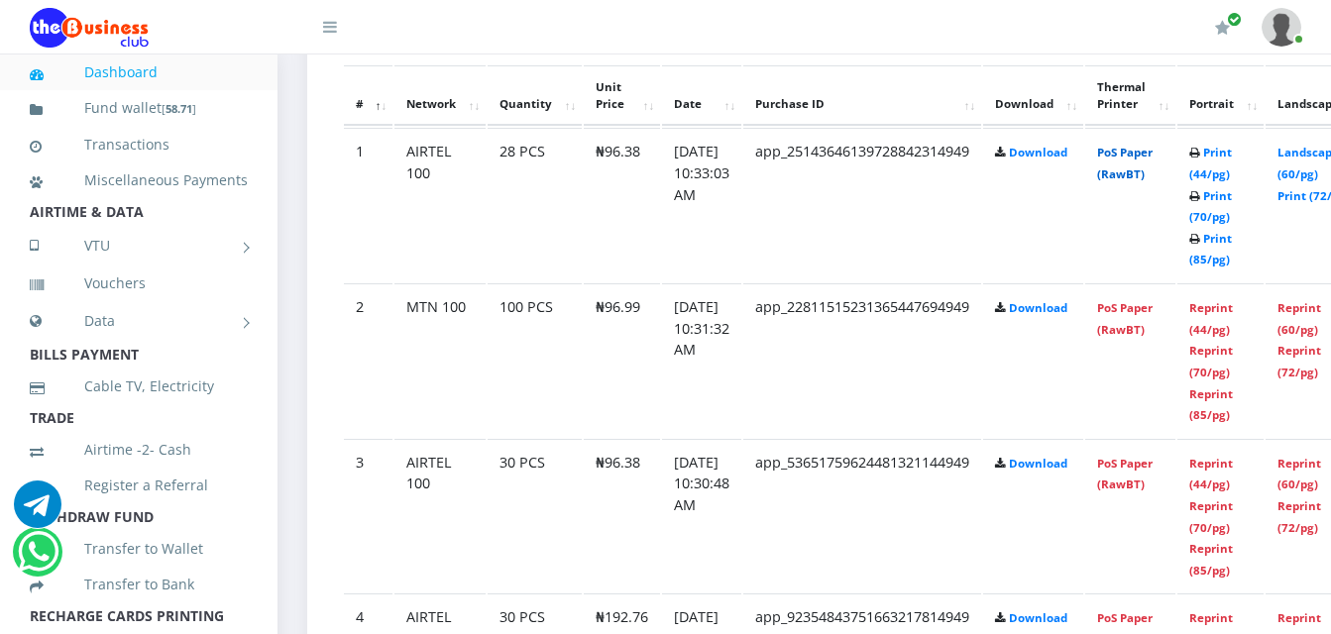
click at [1150, 161] on link "PoS Paper (RawBT)" at bounding box center [1125, 163] width 56 height 37
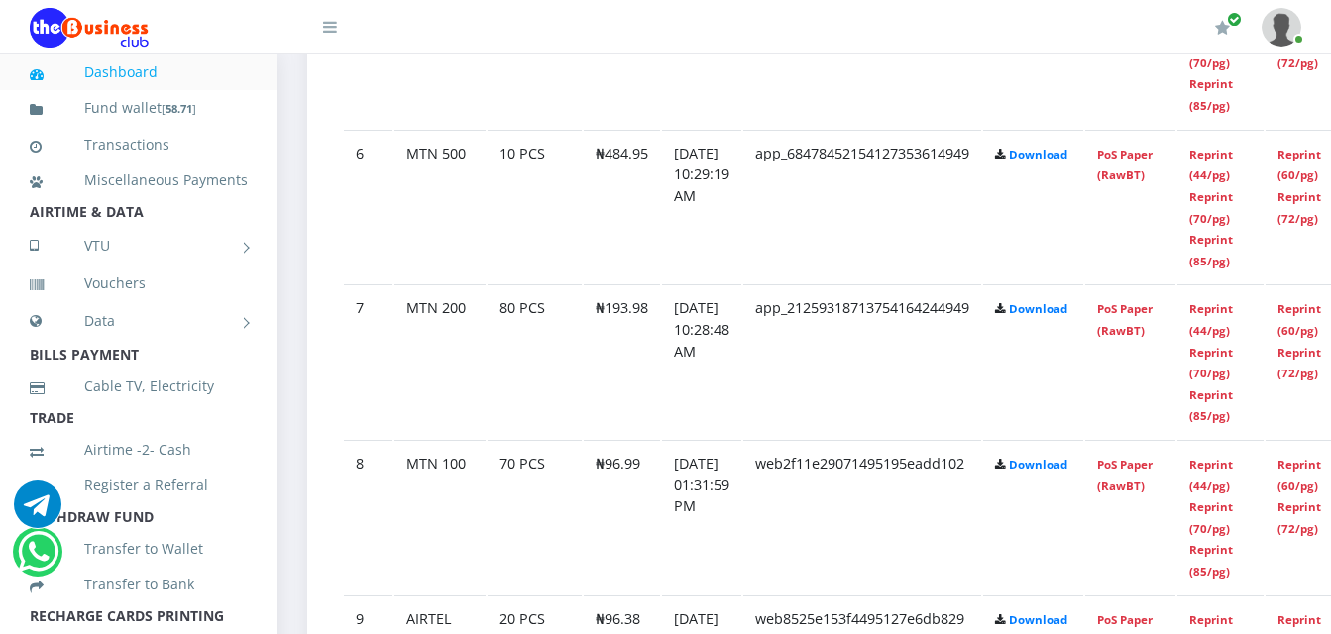
scroll to position [1917, 0]
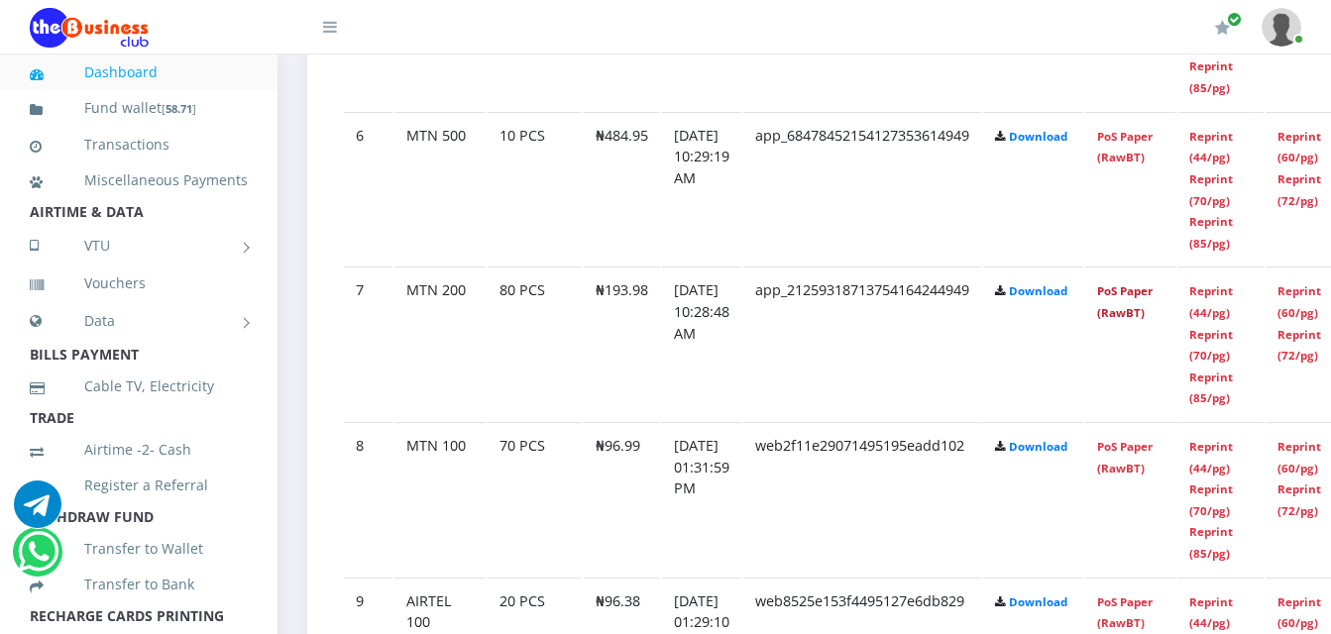
click at [1140, 283] on link "PoS Paper (RawBT)" at bounding box center [1125, 301] width 56 height 37
click at [1145, 291] on link "PoS Paper (RawBT)" at bounding box center [1125, 301] width 56 height 37
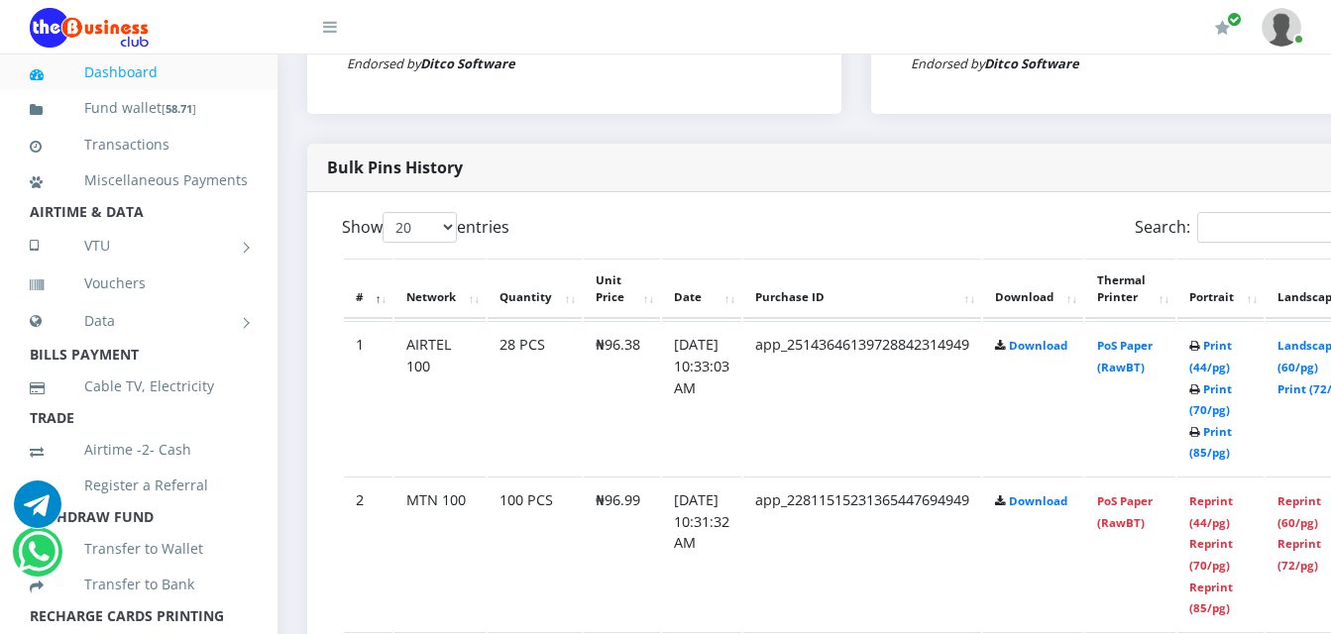
scroll to position [926, 0]
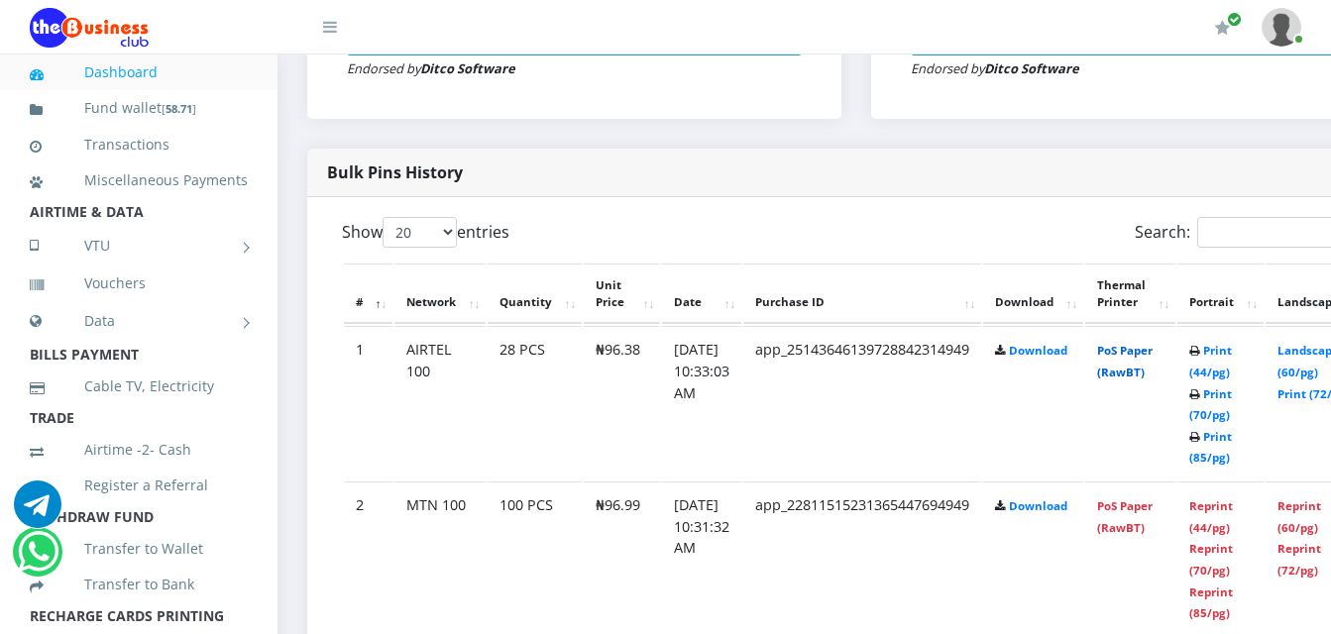
click at [1140, 343] on link "PoS Paper (RawBT)" at bounding box center [1125, 361] width 56 height 37
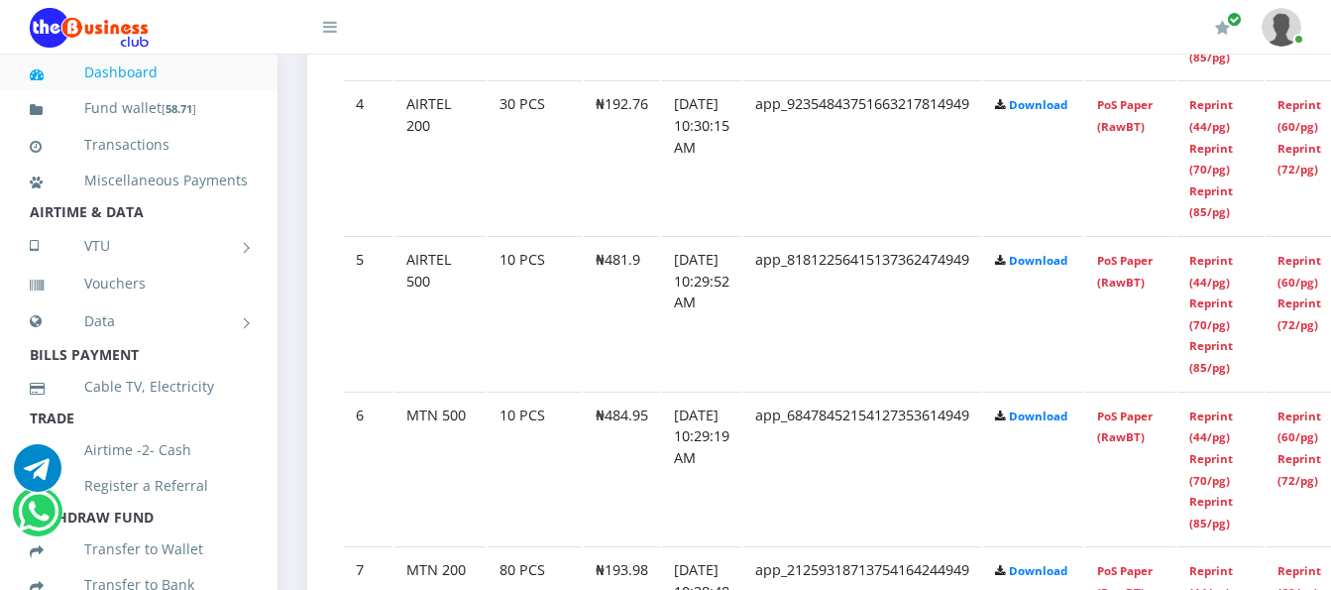
scroll to position [1685, 0]
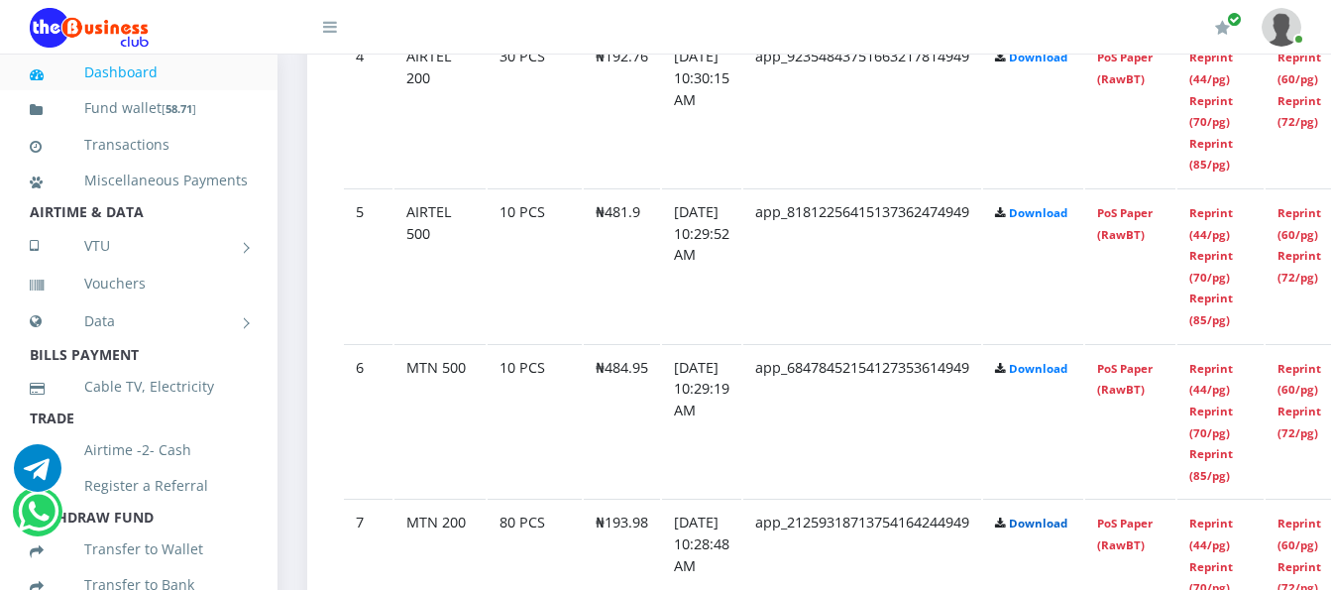
click at [1067, 515] on link "Download" at bounding box center [1038, 522] width 58 height 15
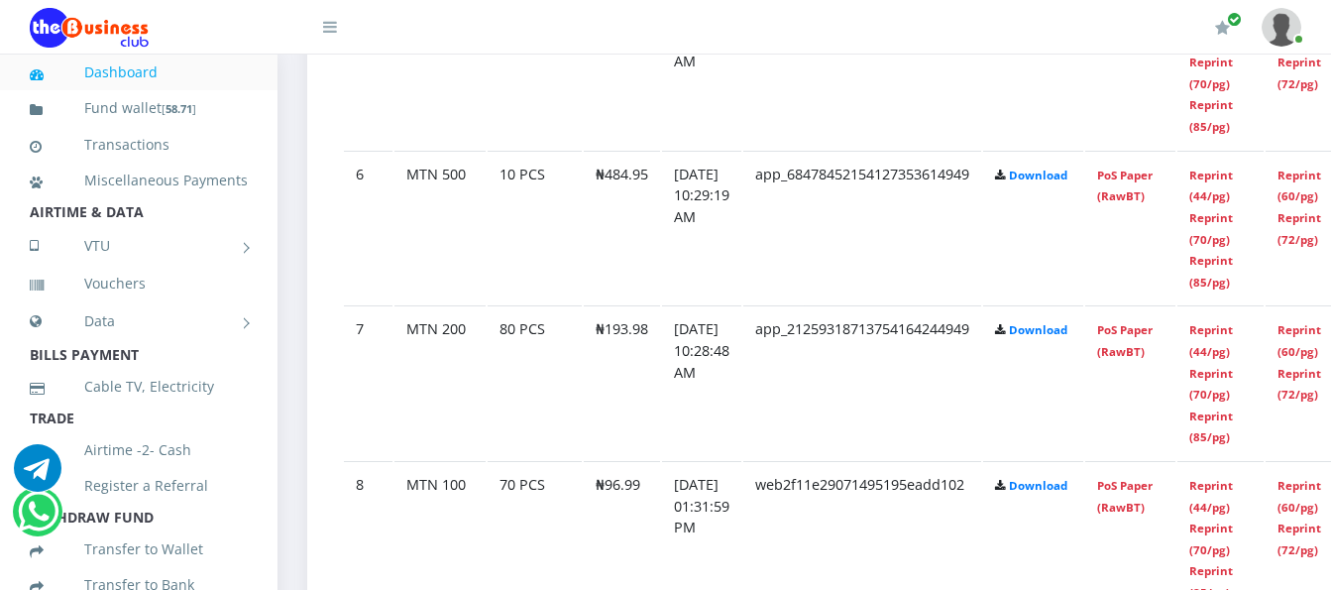
scroll to position [1883, 0]
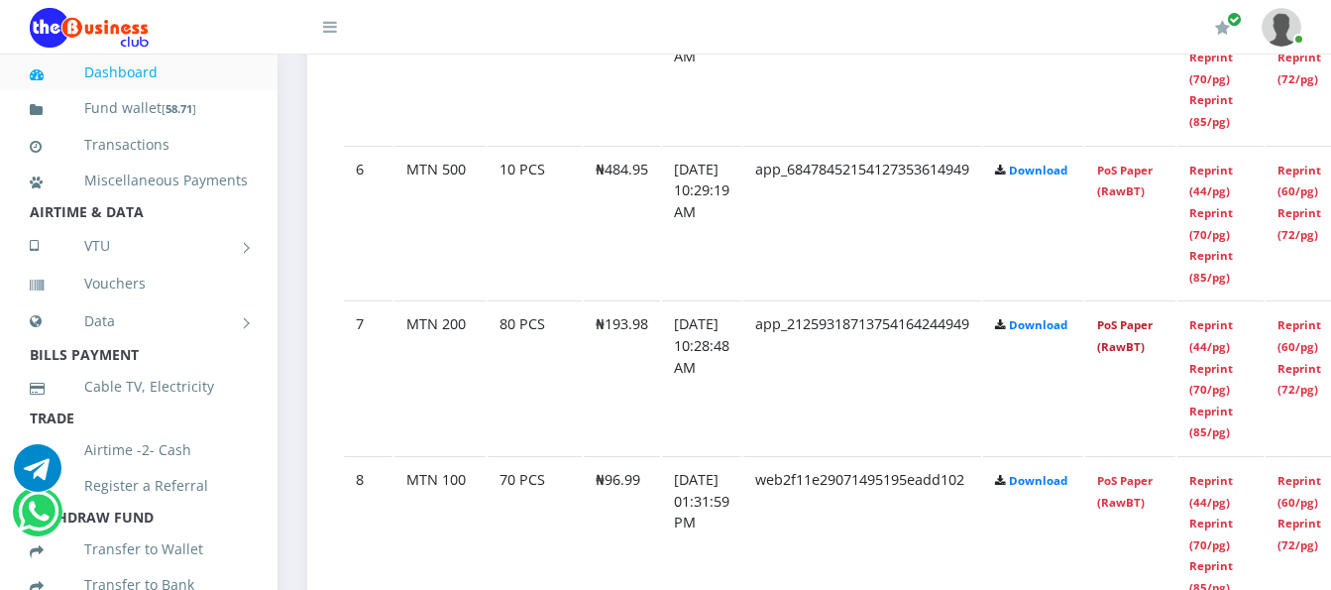
click at [1131, 317] on link "PoS Paper (RawBT)" at bounding box center [1125, 335] width 56 height 37
